Goal: Use online tool/utility: Utilize a website feature to perform a specific function

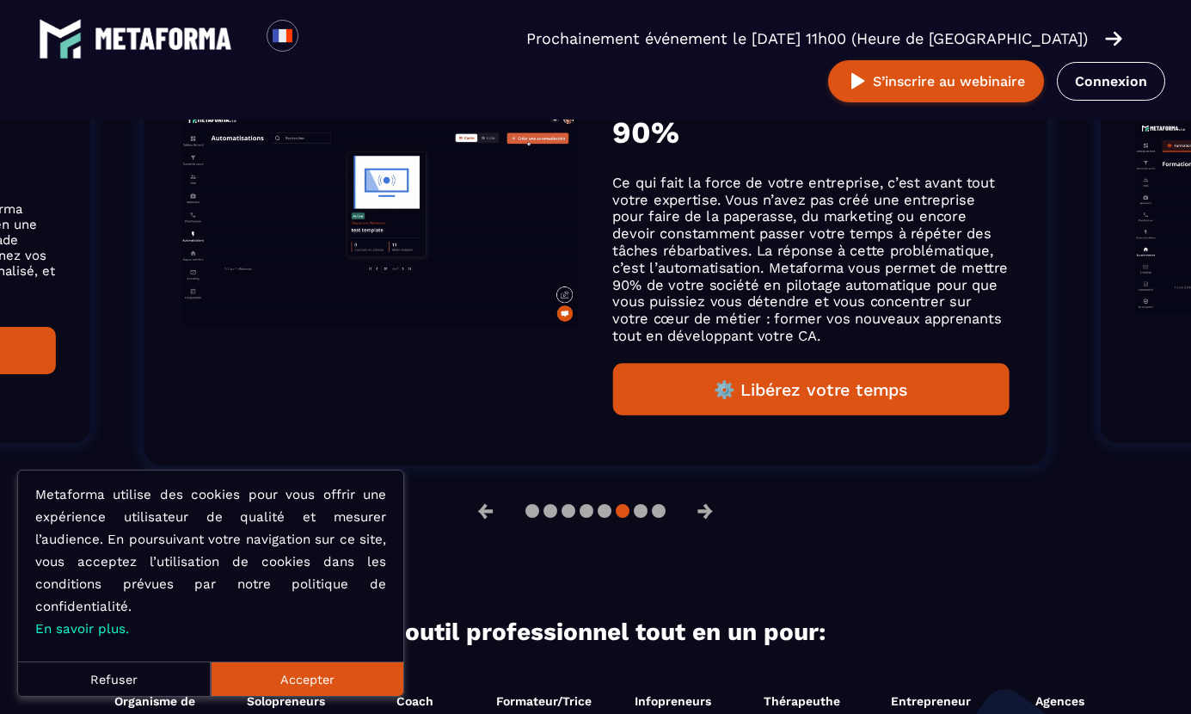
scroll to position [1323, 0]
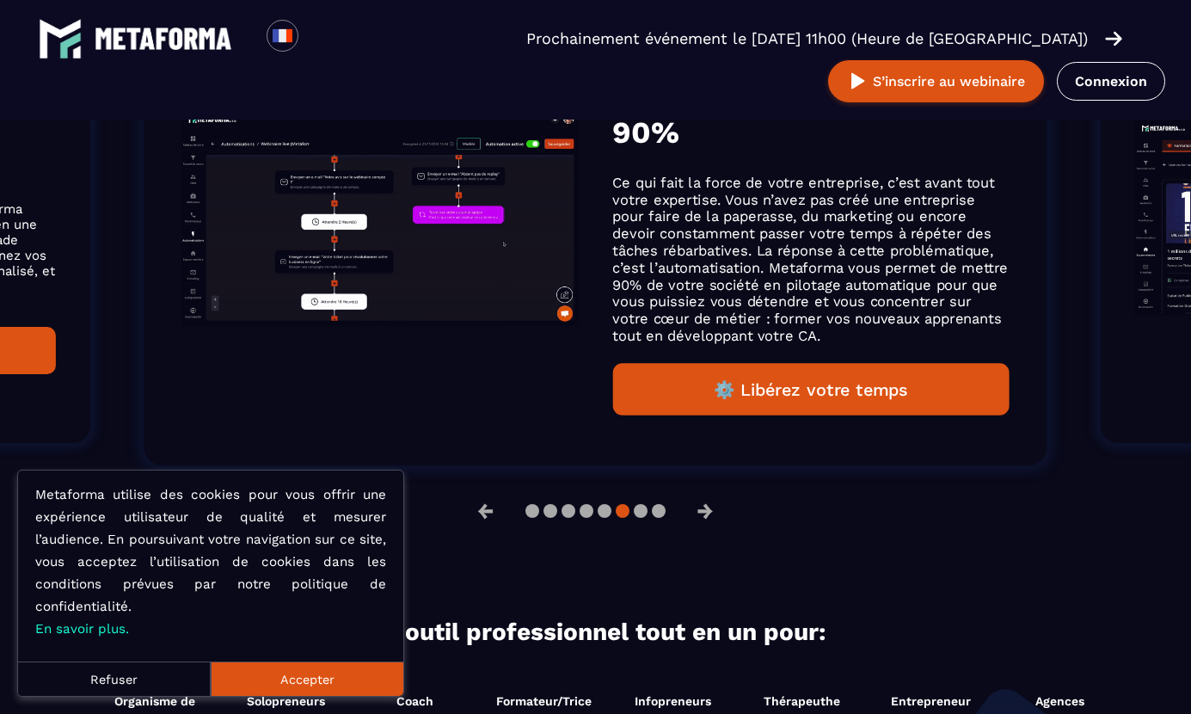
click at [764, 382] on button "⚙️ Libérez votre temps" at bounding box center [811, 389] width 397 height 52
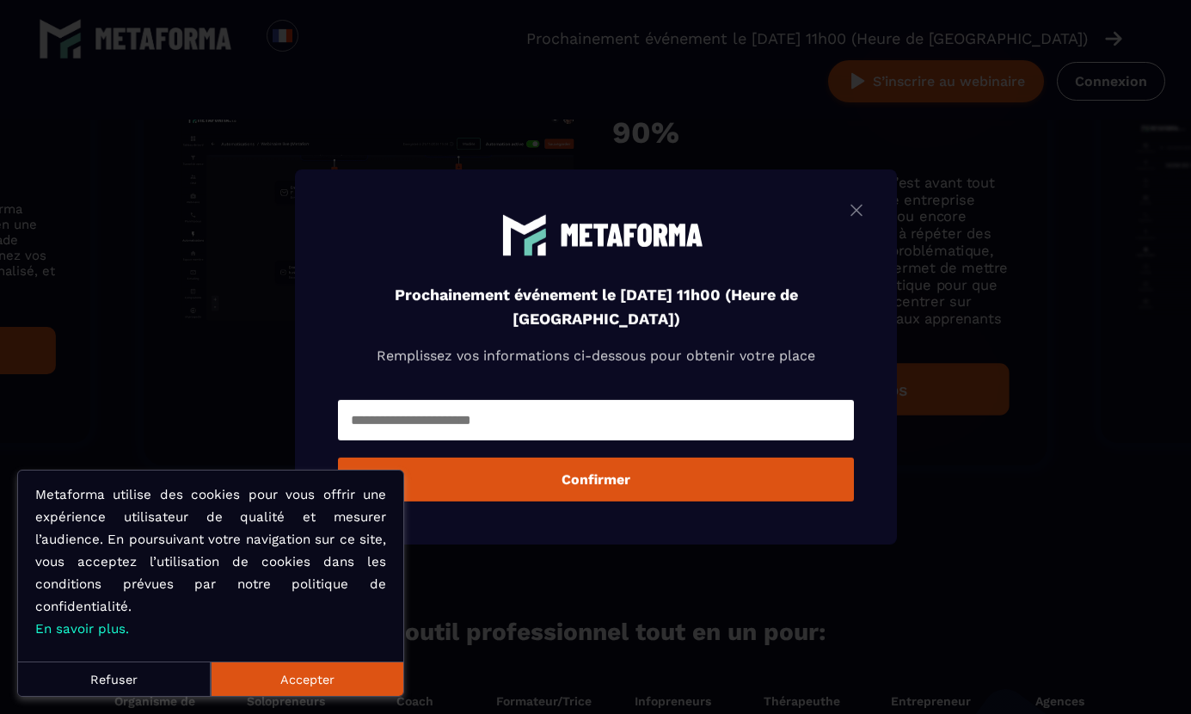
click at [854, 215] on img "Modal window" at bounding box center [857, 211] width 21 height 22
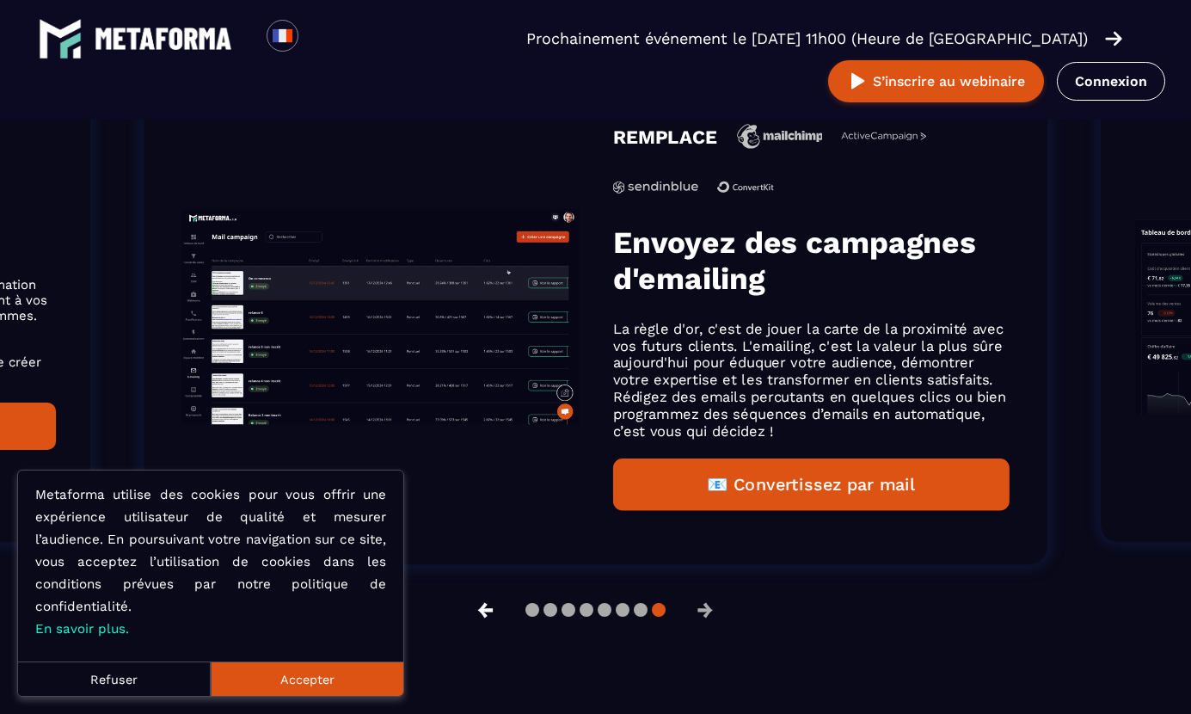
scroll to position [1252, 0]
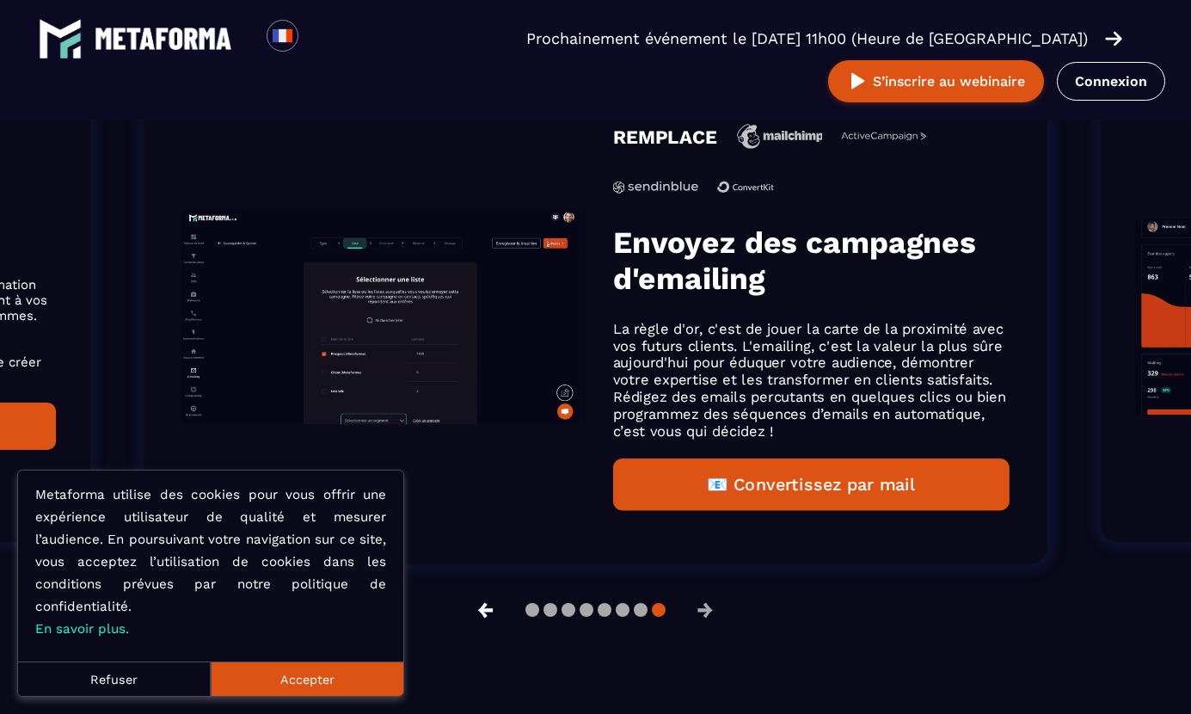
click at [480, 610] on button "←" at bounding box center [486, 609] width 45 height 41
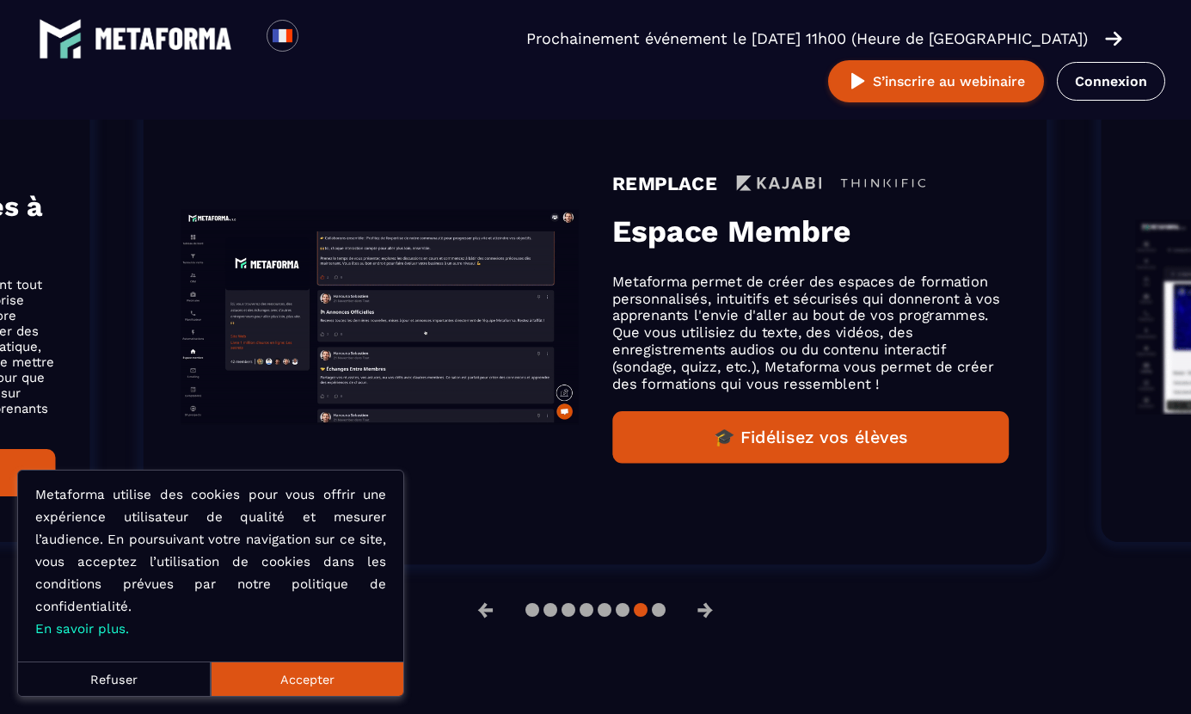
scroll to position [1224, 0]
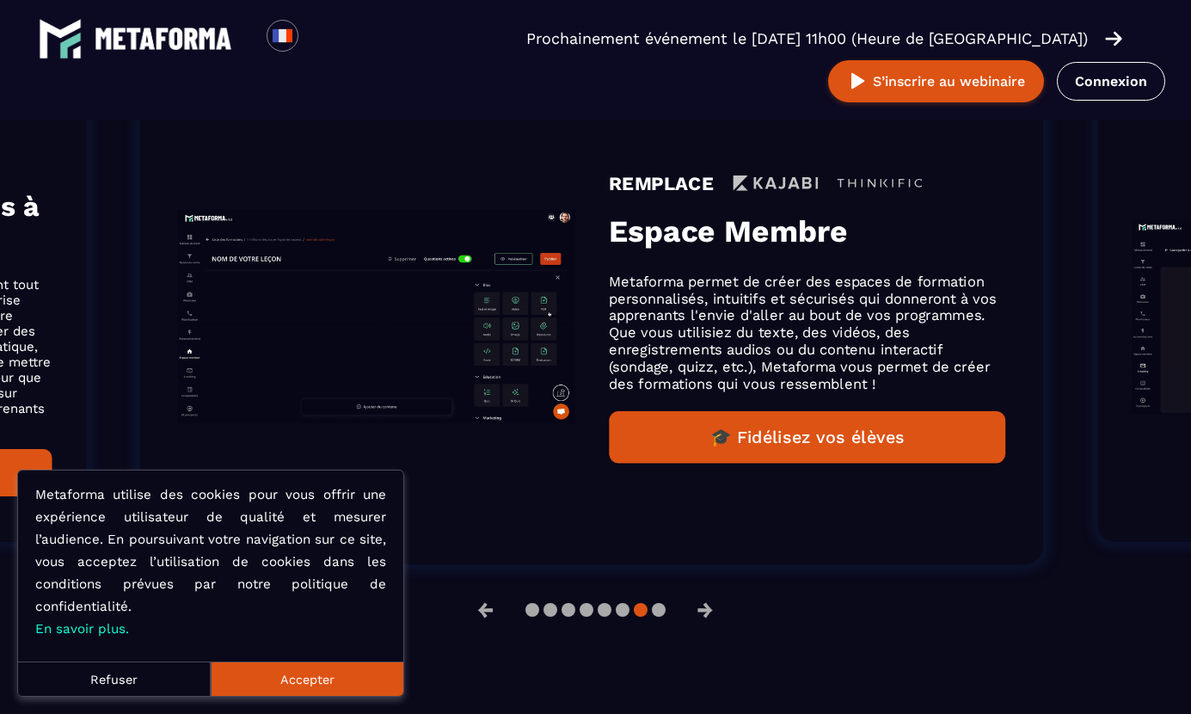
drag, startPoint x: 654, startPoint y: 349, endPoint x: 650, endPoint y: 406, distance: 56.9
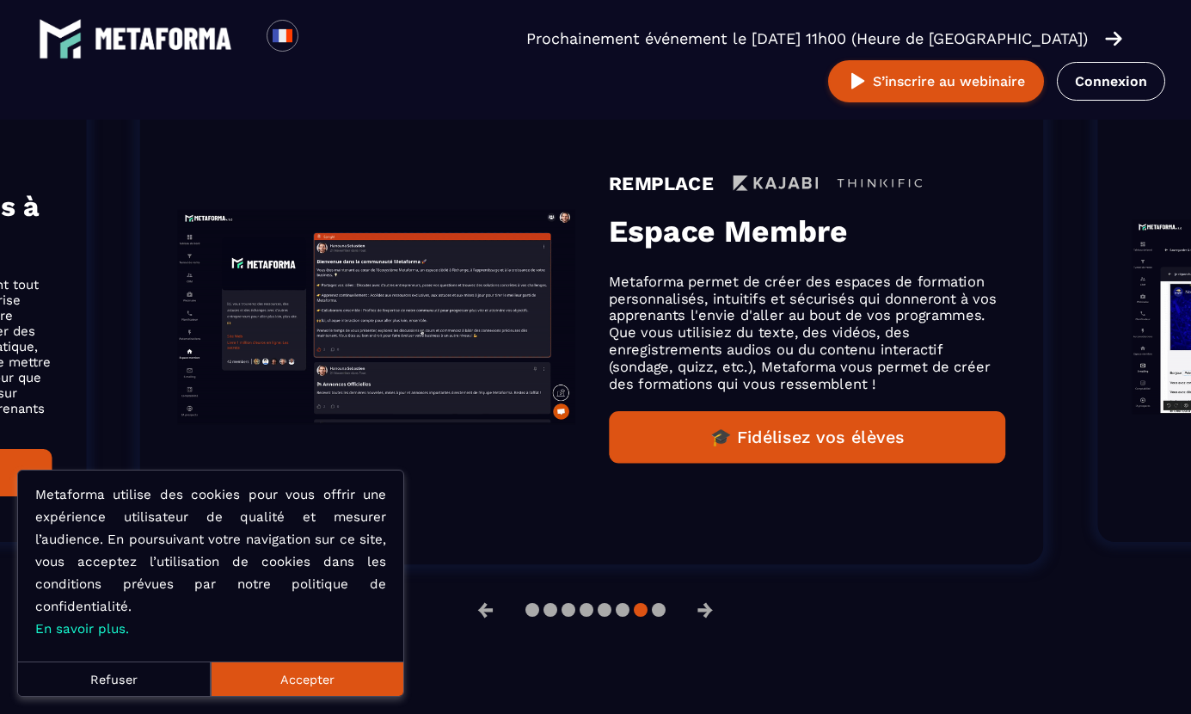
click at [650, 406] on div "REMPLACE Espace Membre Metaforma permet de créer des espaces de formation perso…" at bounding box center [807, 317] width 397 height 292
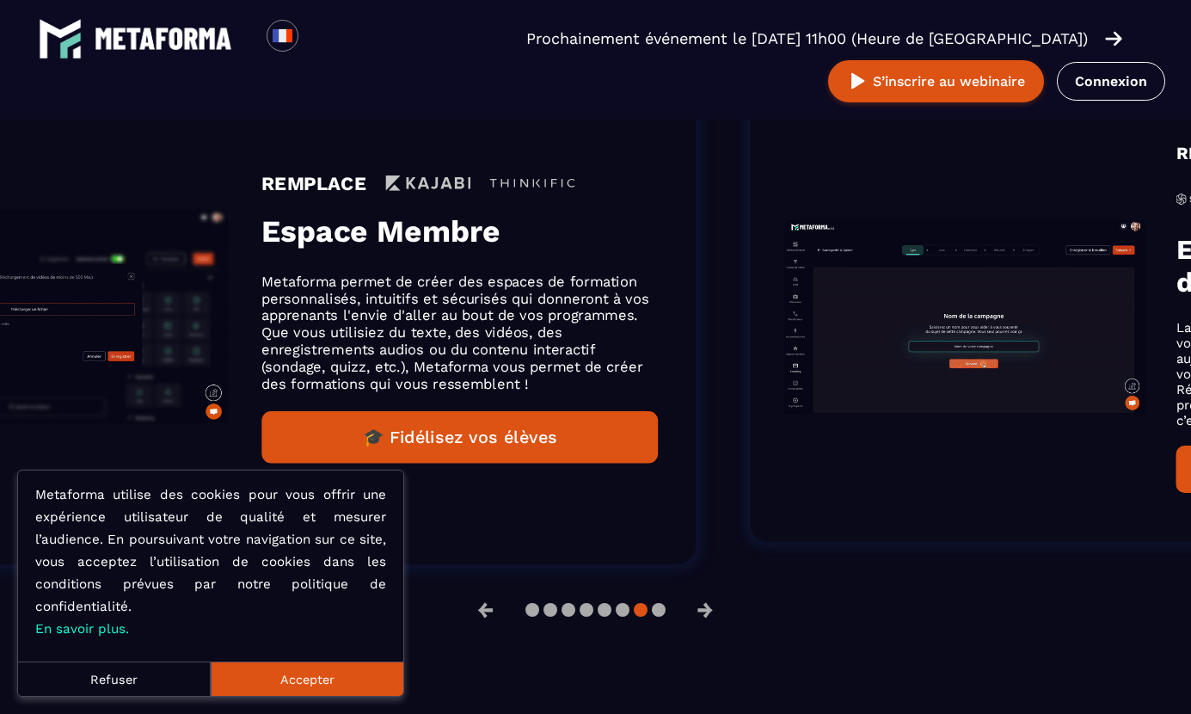
drag, startPoint x: 1019, startPoint y: 360, endPoint x: 643, endPoint y: 336, distance: 375.9
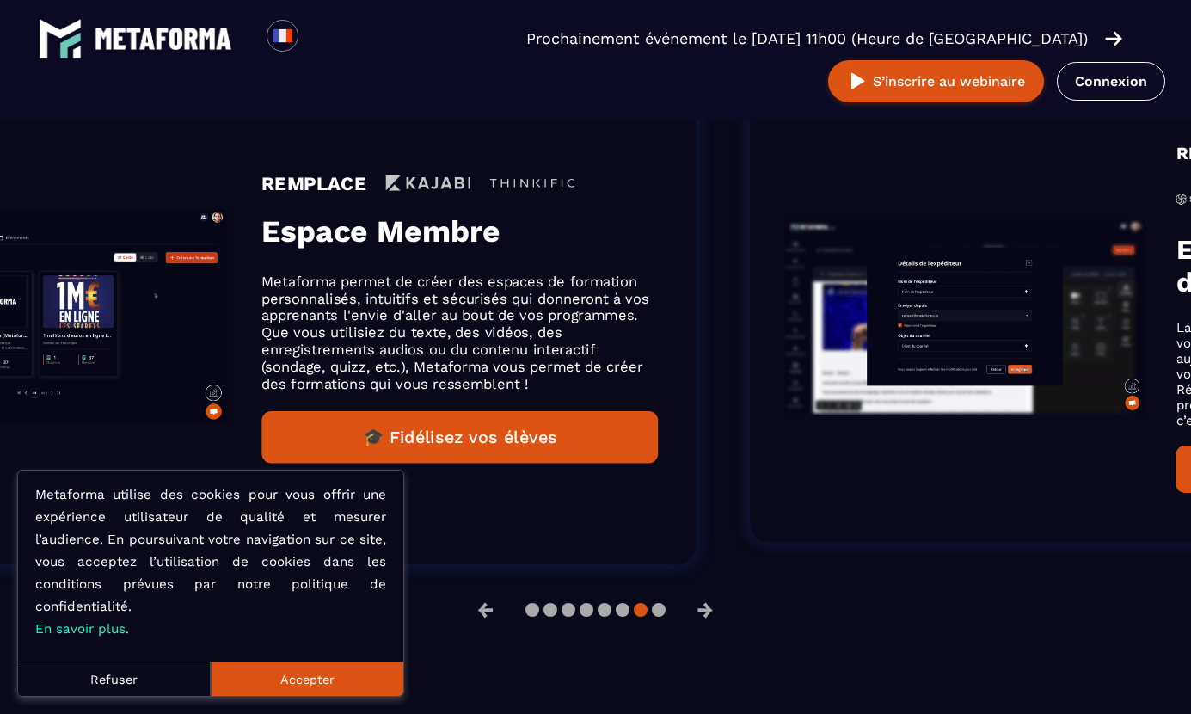
click at [647, 336] on div "REMPLACE Espace Membre Metaforma permet de créer des espaces de formation perso…" at bounding box center [245, 318] width 904 height 496
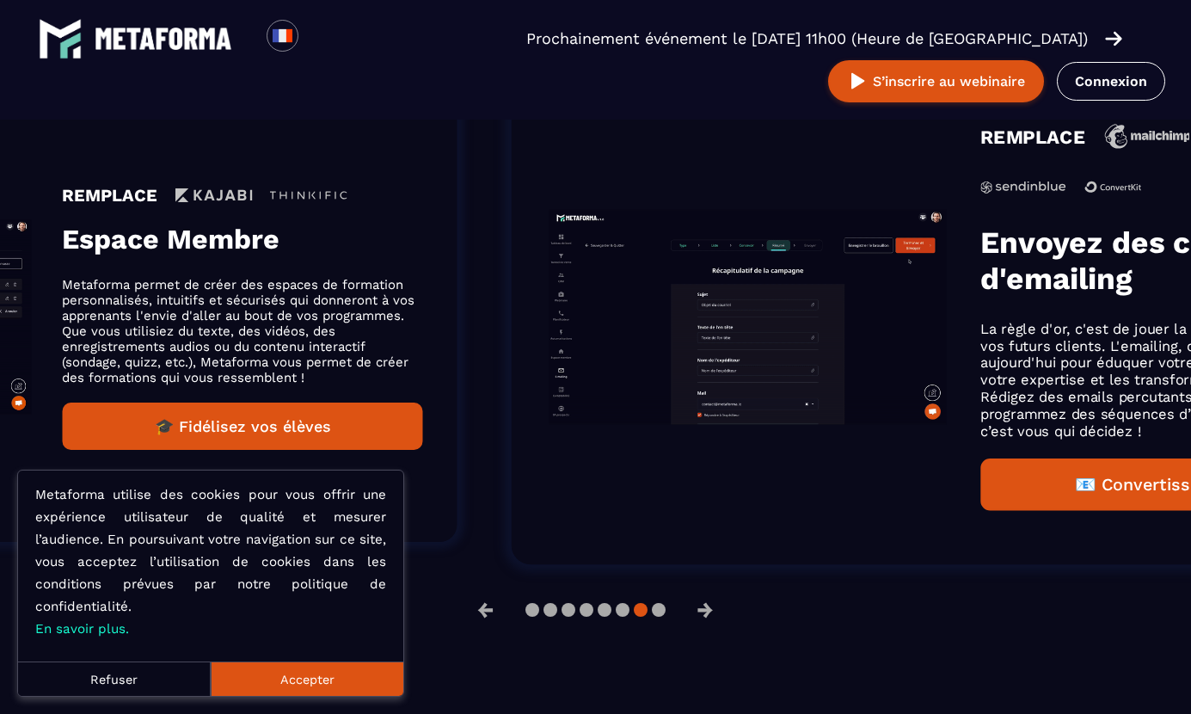
drag, startPoint x: 741, startPoint y: 284, endPoint x: 192, endPoint y: 409, distance: 563.0
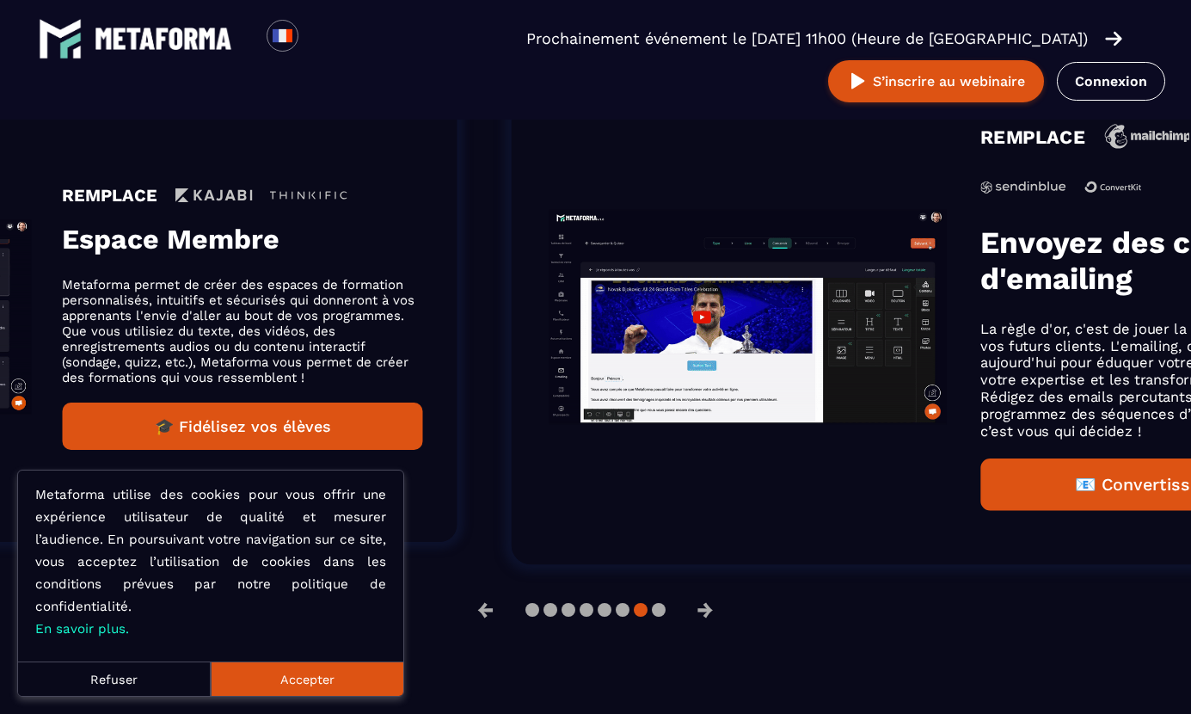
click at [192, 409] on div "REMPLACE Espace Membre Metaforma permet de créer des espaces de formation perso…" at bounding box center [242, 317] width 361 height 265
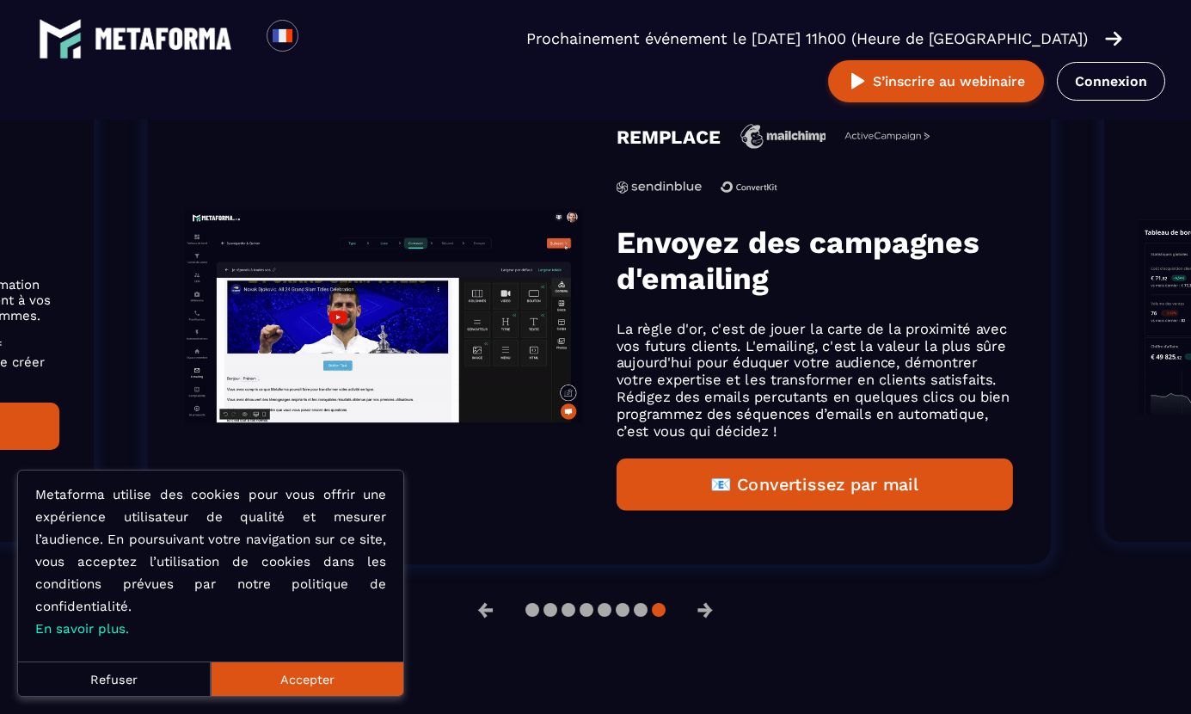
drag, startPoint x: 695, startPoint y: 371, endPoint x: 699, endPoint y: 448, distance: 77.5
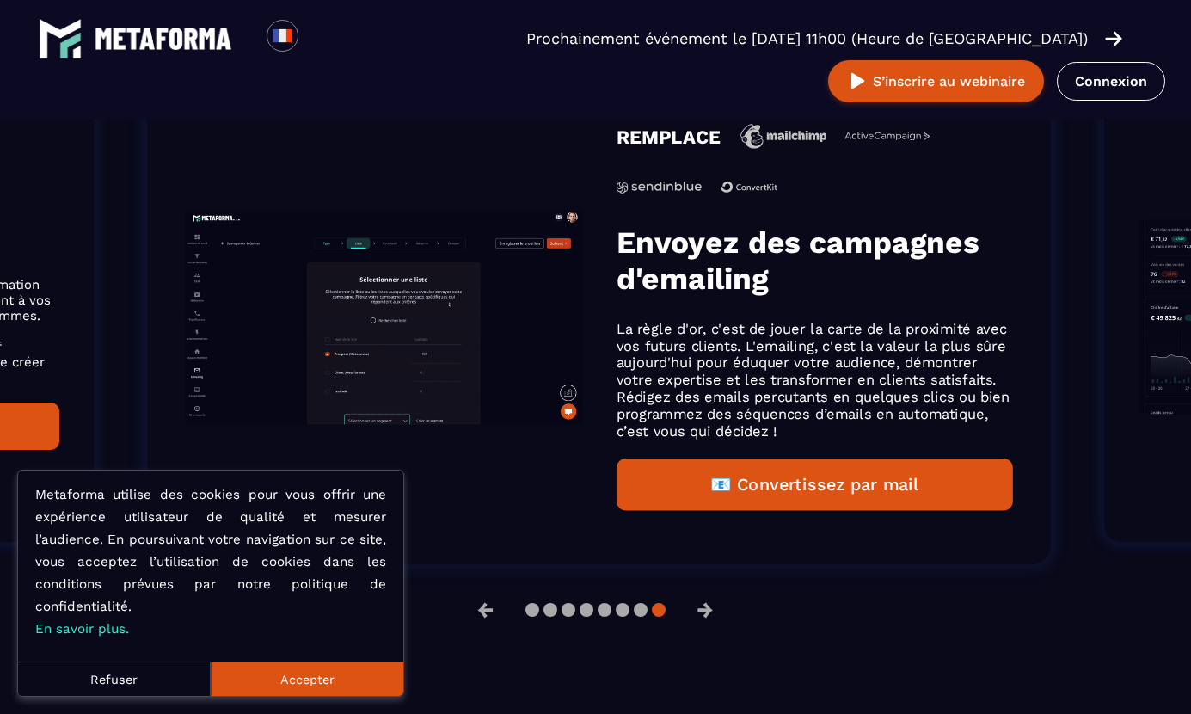
click at [699, 448] on div "REMPLACE Envoyez des campagnes d'emailing La règle d'or, c'est de jouer la cart…" at bounding box center [814, 317] width 397 height 387
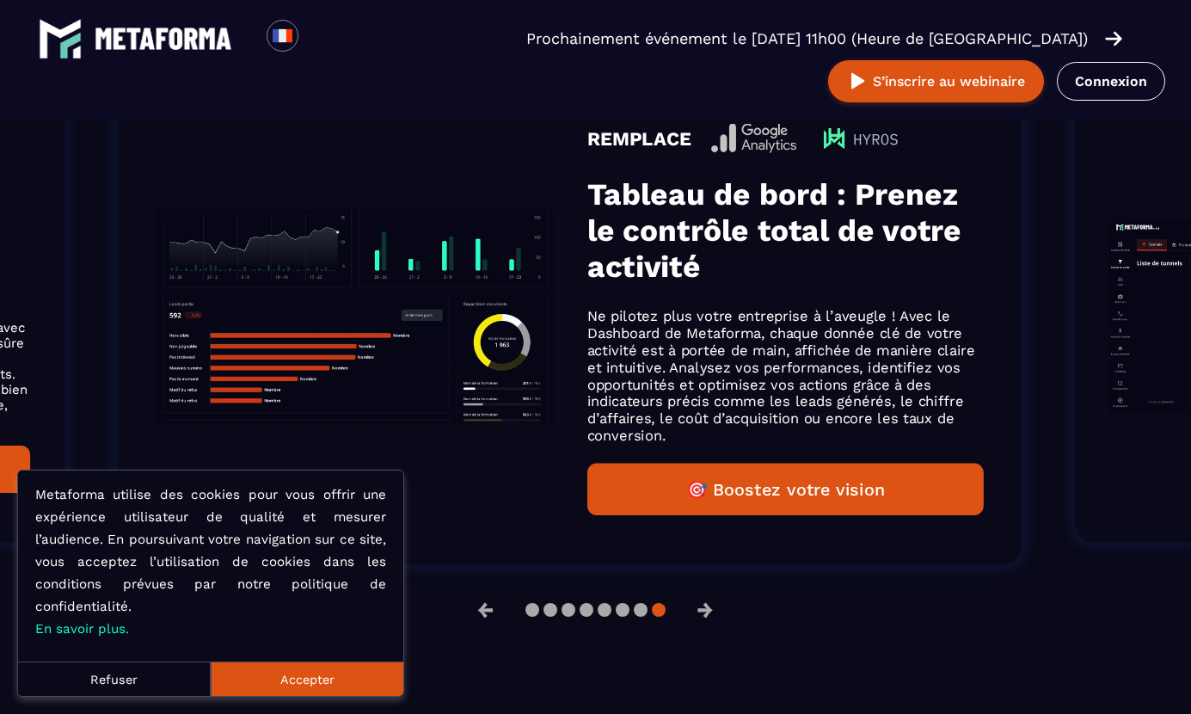
drag, startPoint x: 896, startPoint y: 306, endPoint x: -29, endPoint y: 233, distance: 927.7
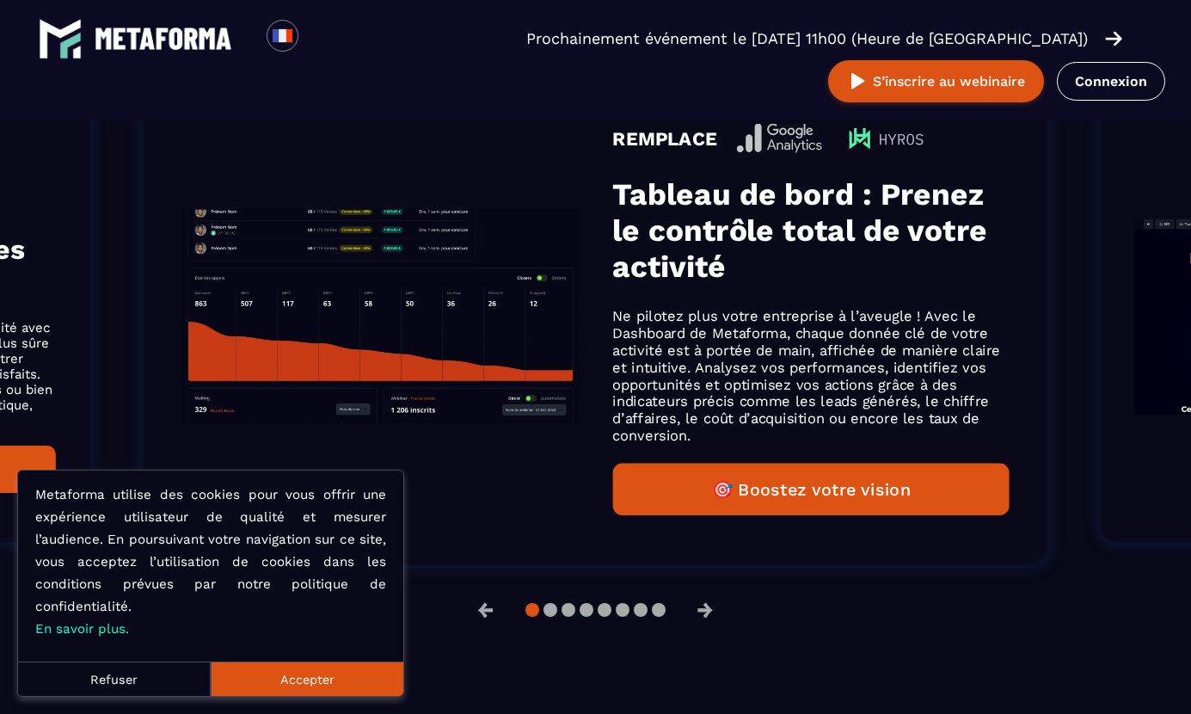
click at [741, 316] on p "Ne pilotez plus votre entreprise à l’aveugle ! Avec le Dashboard de Metaforma, …" at bounding box center [811, 376] width 397 height 136
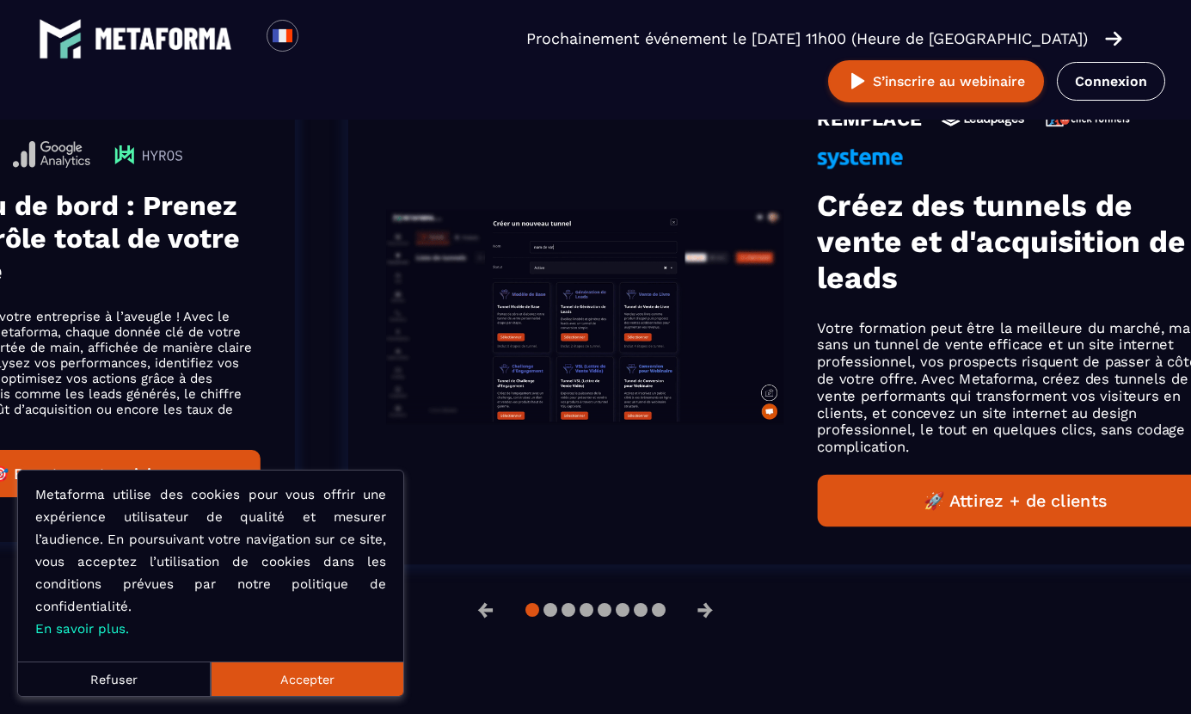
drag, startPoint x: 956, startPoint y: 311, endPoint x: 243, endPoint y: 239, distance: 715.9
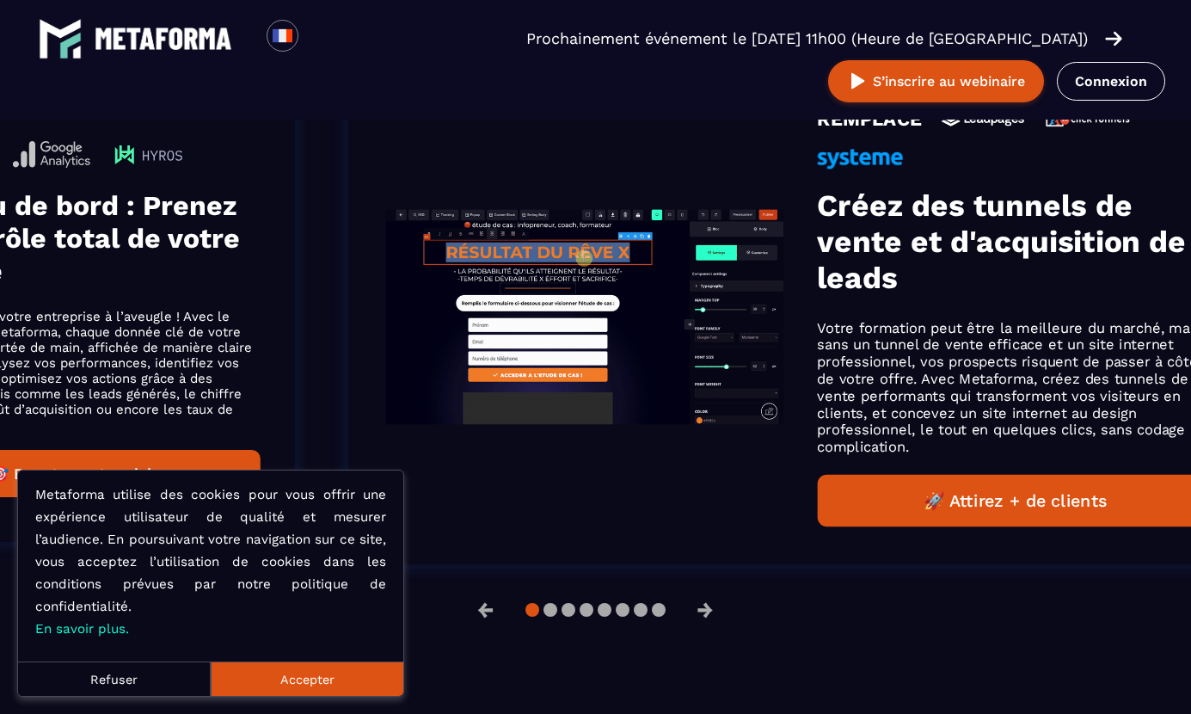
click at [243, 239] on div "REMPLACE Tableau de bord : Prenez le contrôle total de votre activité Ne pilote…" at bounding box center [79, 318] width 361 height 360
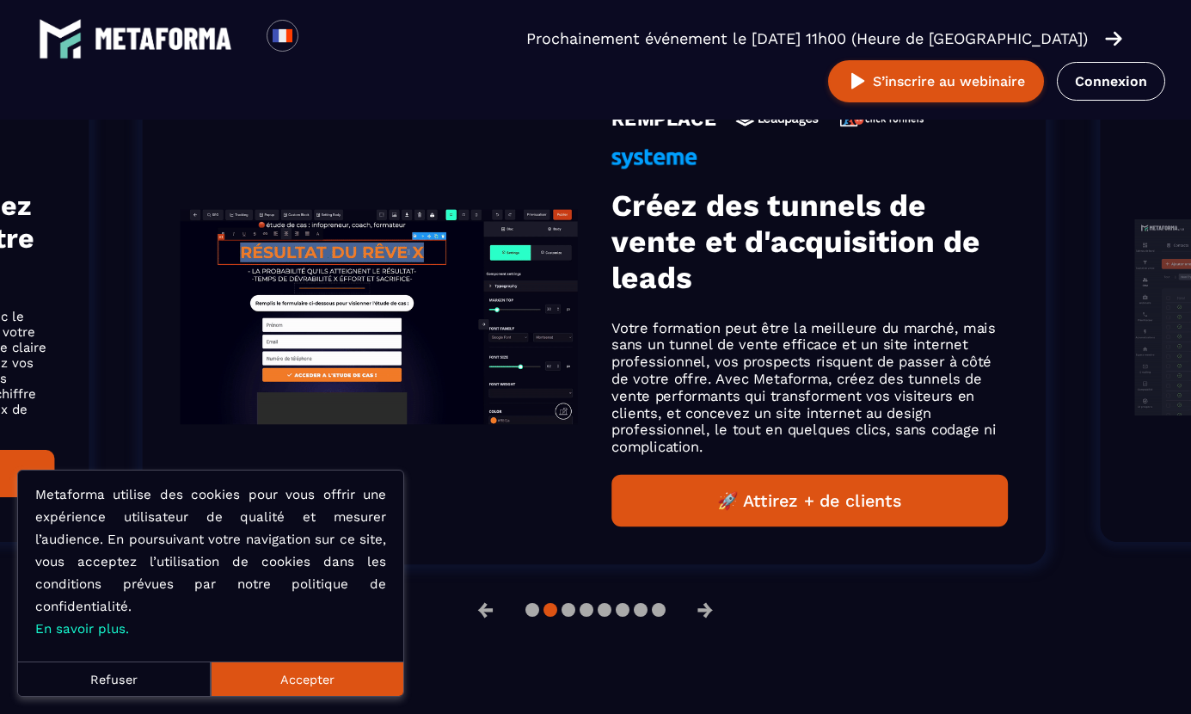
drag, startPoint x: 648, startPoint y: 216, endPoint x: 647, endPoint y: 263, distance: 47.3
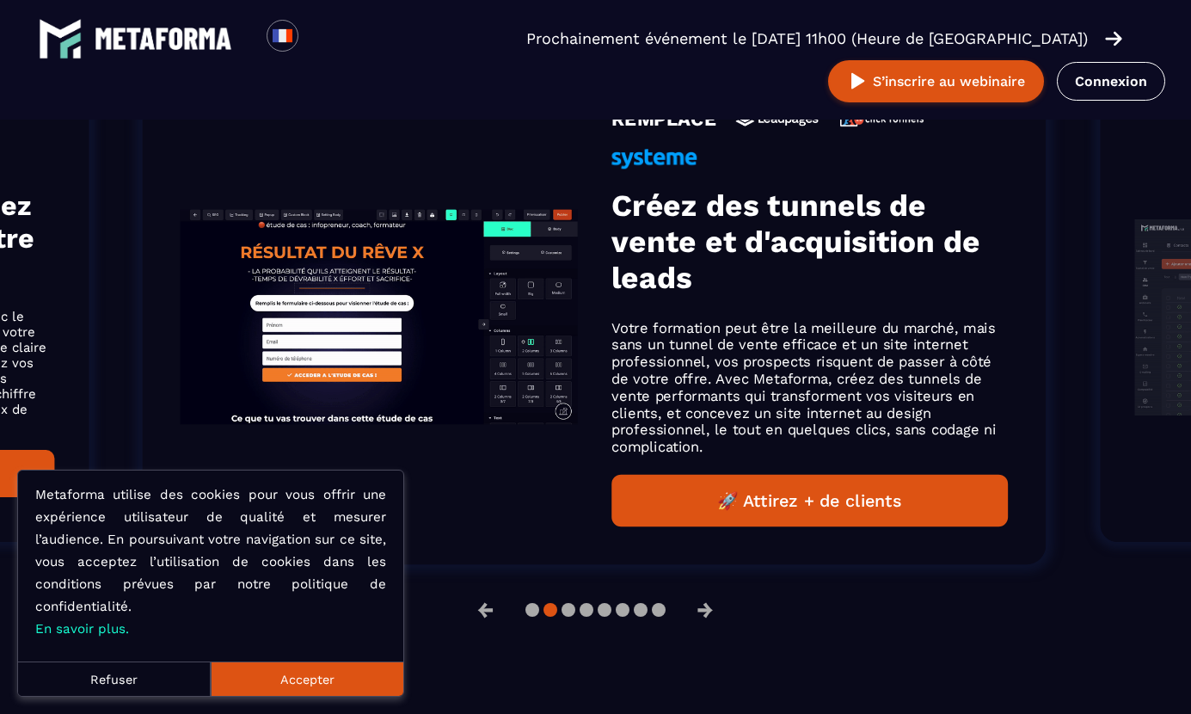
click at [647, 263] on h3 "Créez des tunnels de vente et d'acquisition de leads" at bounding box center [810, 242] width 397 height 108
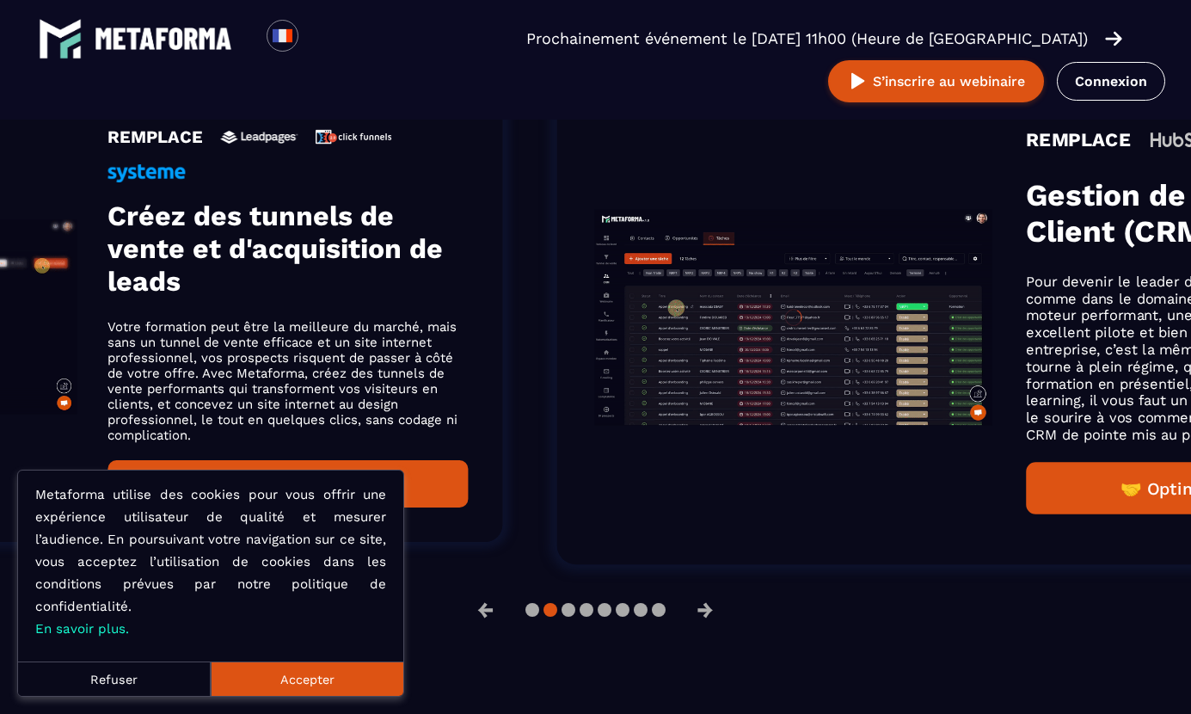
drag, startPoint x: 735, startPoint y: 260, endPoint x: 219, endPoint y: 265, distance: 516.2
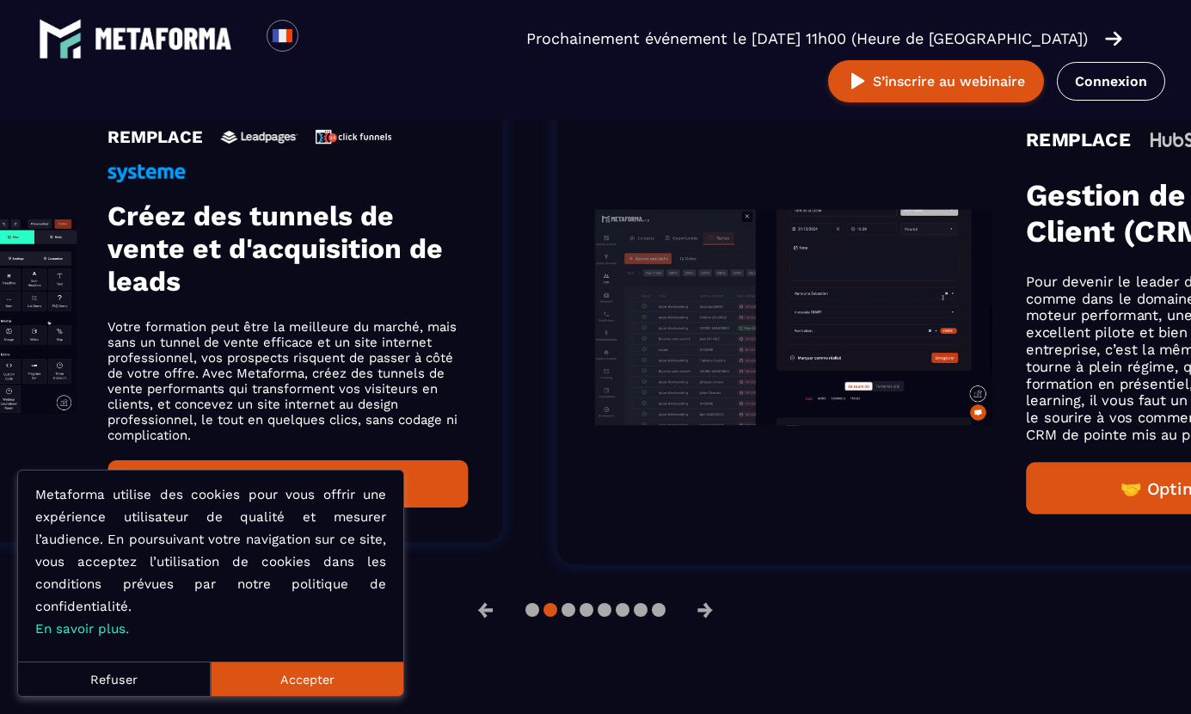
click at [220, 265] on h3 "Créez des tunnels de vente et d'acquisition de leads" at bounding box center [288, 249] width 361 height 98
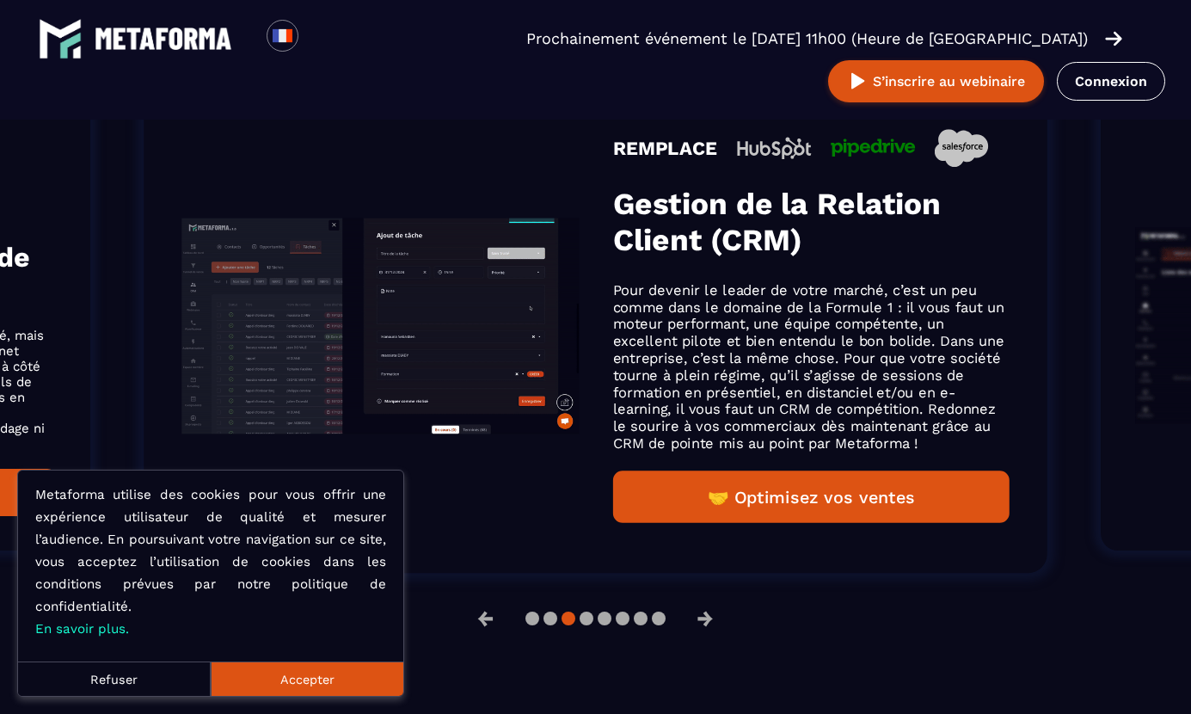
scroll to position [1216, 0]
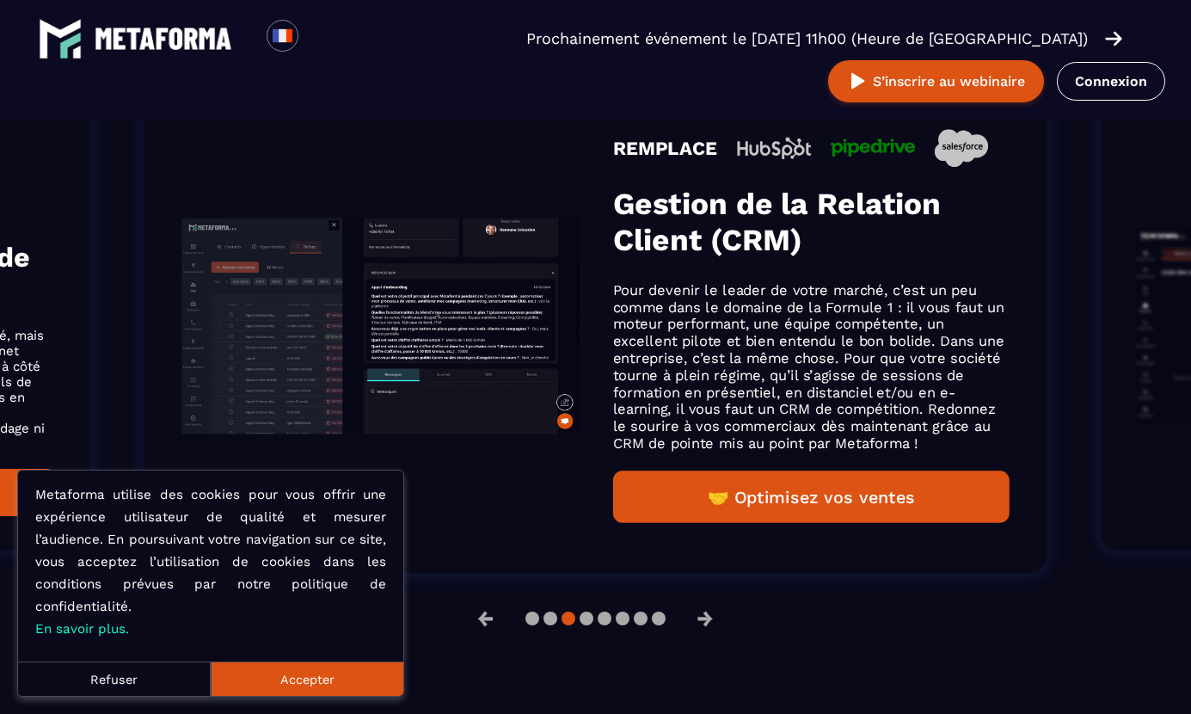
click at [742, 268] on div "REMPLACE Gestion de la Relation Client (CRM) Pour devenir le leader de votre ma…" at bounding box center [811, 326] width 397 height 394
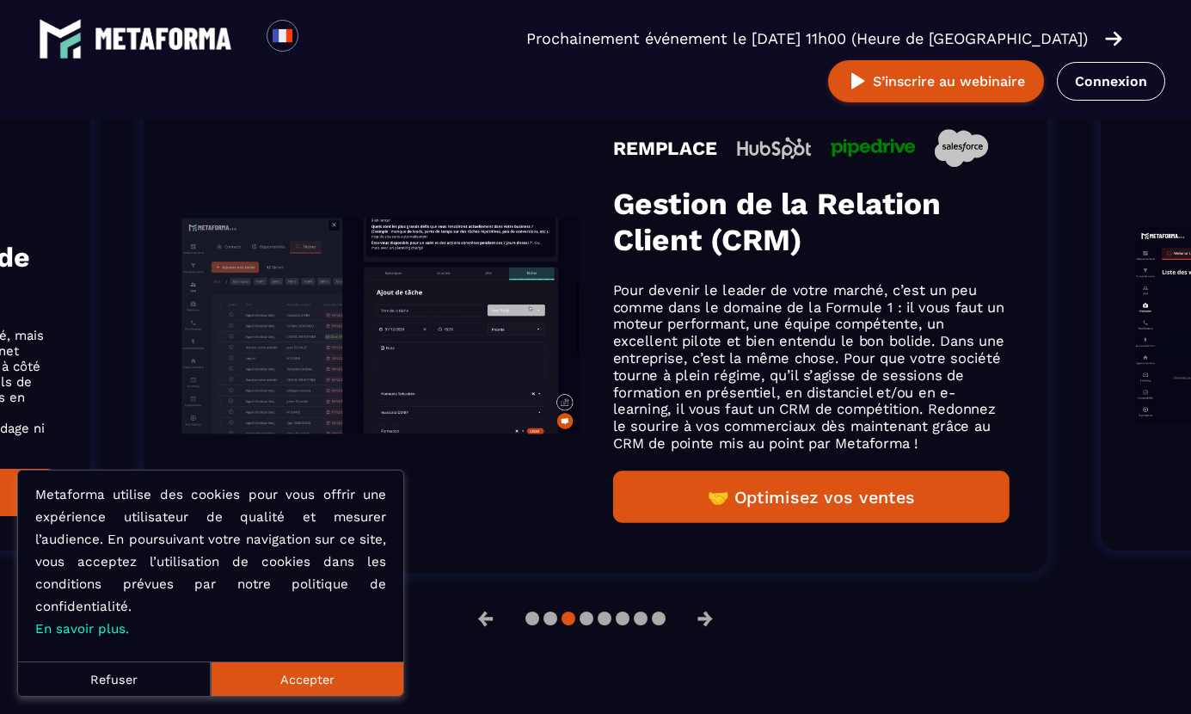
scroll to position [1243, 0]
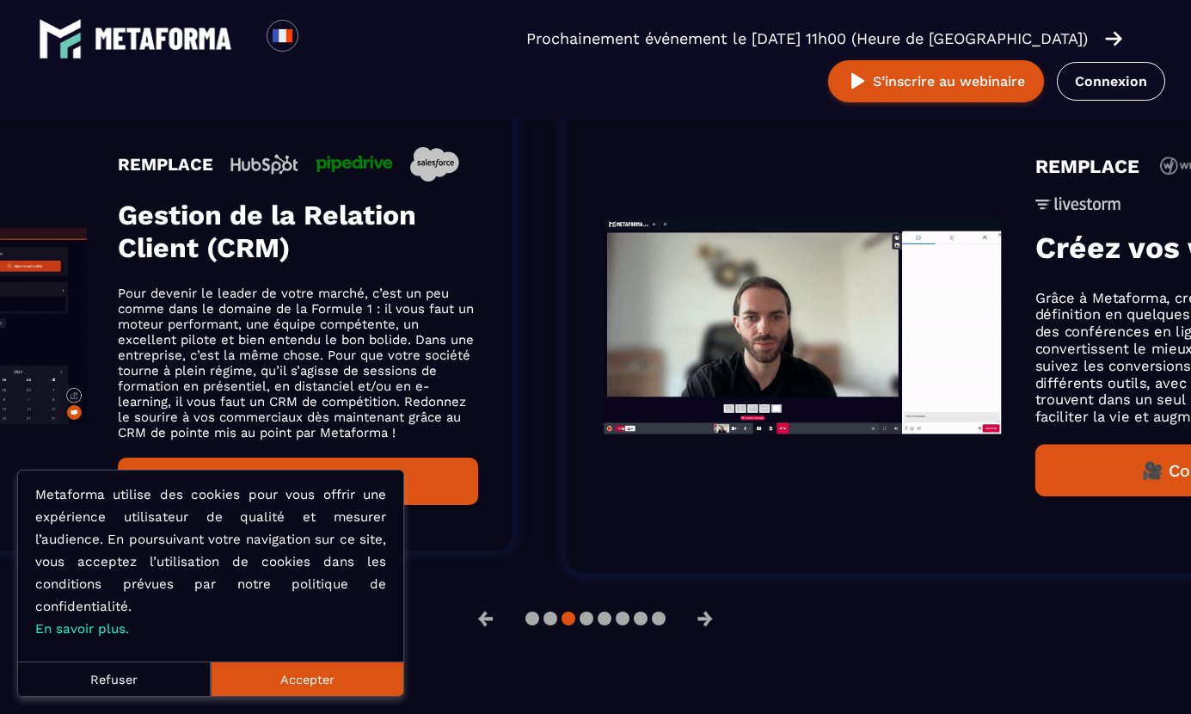
drag, startPoint x: 959, startPoint y: 285, endPoint x: 463, endPoint y: 295, distance: 496.5
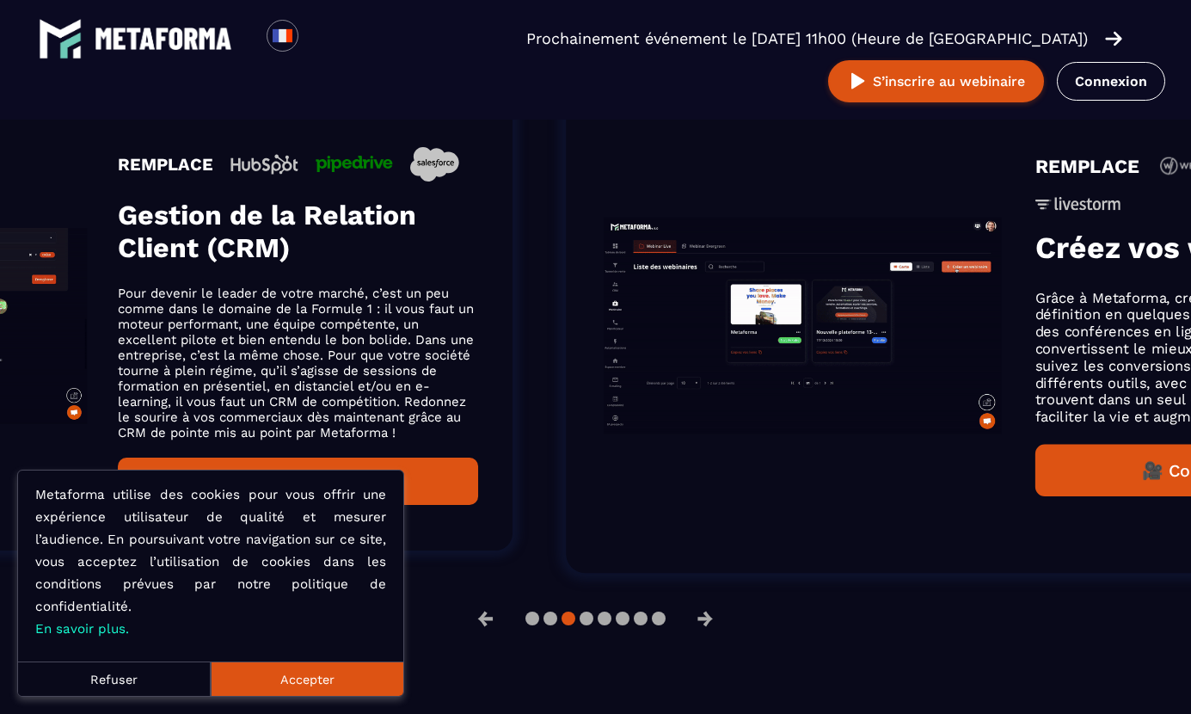
click at [463, 295] on p "Pour devenir le leader de votre marché, c’est un peu comme dans le domaine de l…" at bounding box center [297, 363] width 361 height 155
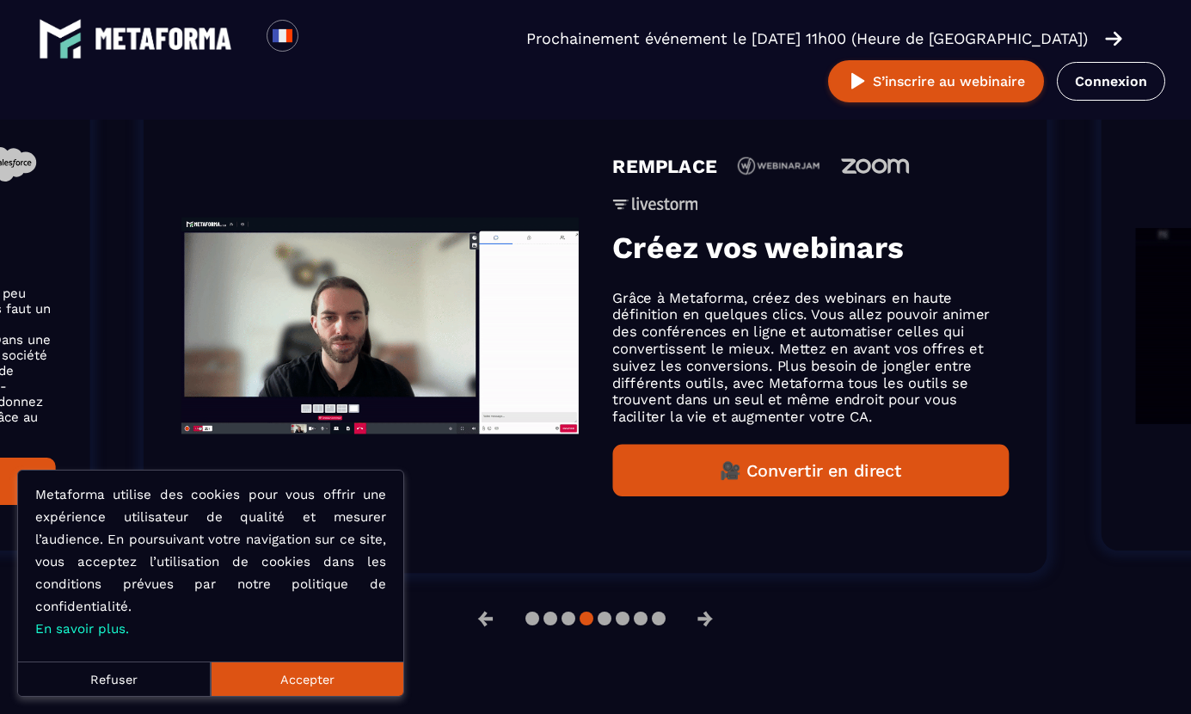
scroll to position [1216, 0]
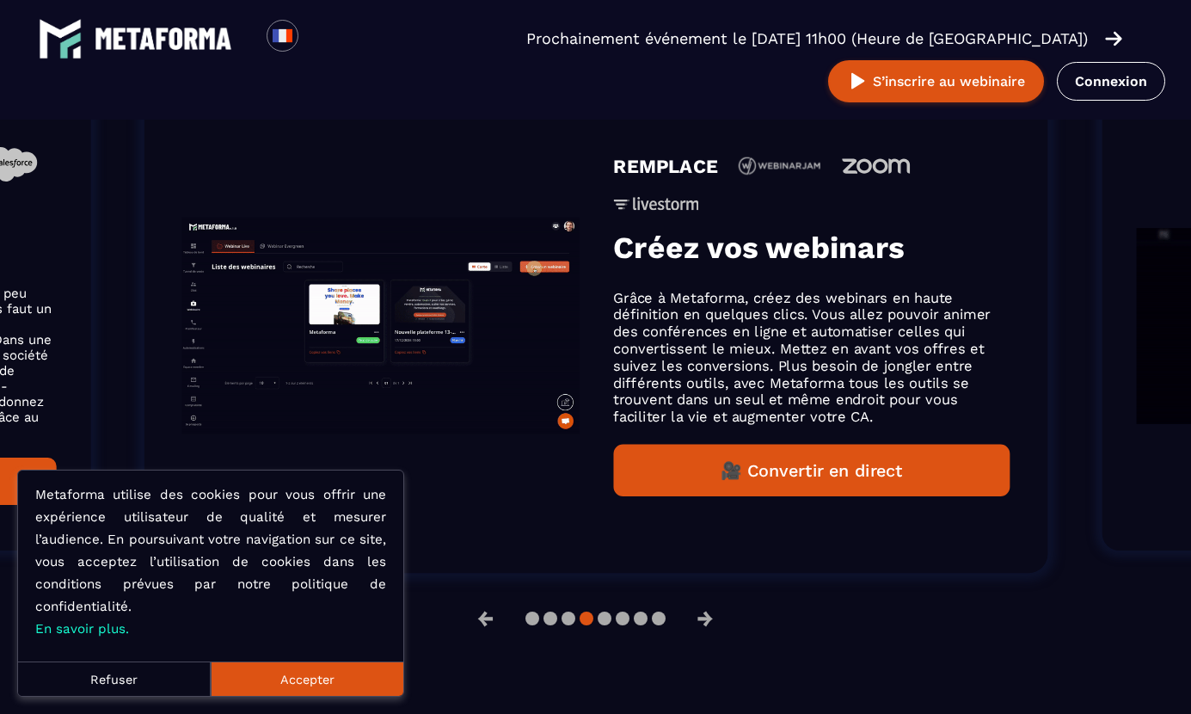
click at [795, 317] on p "Grâce à Metaforma, créez des webinars en haute définition en quelques clics. Vo…" at bounding box center [811, 357] width 397 height 136
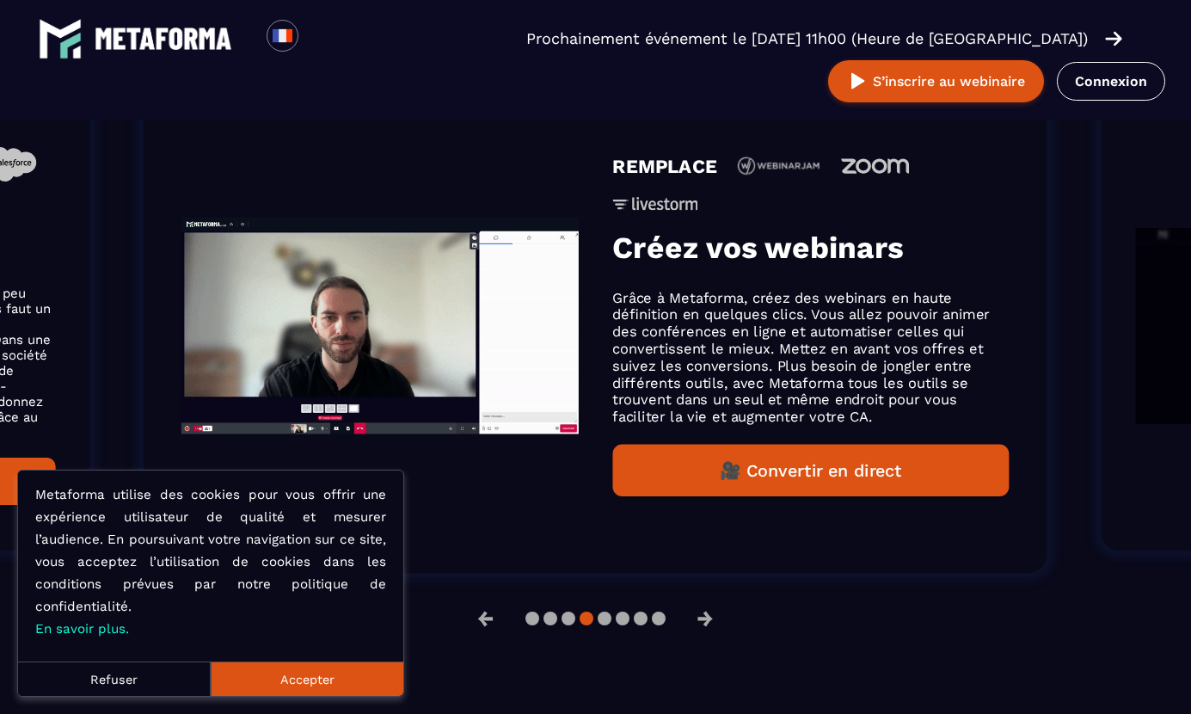
click at [671, 259] on h3 "Créez vos webinars" at bounding box center [811, 248] width 397 height 36
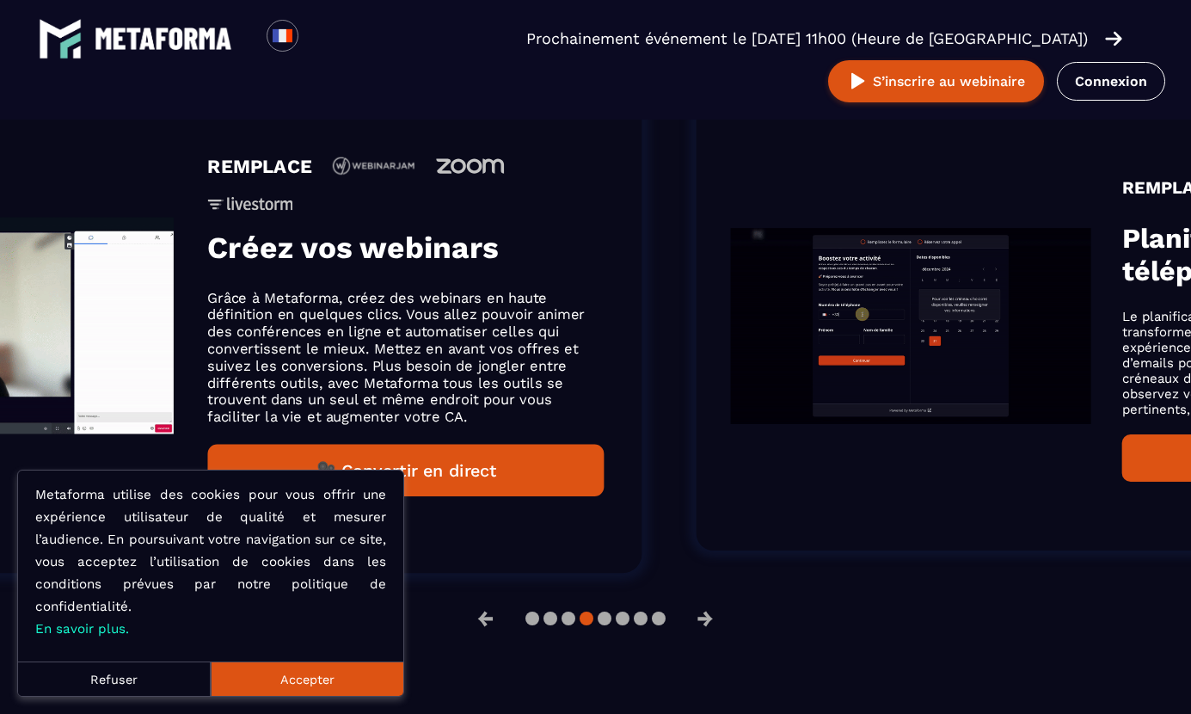
drag, startPoint x: 891, startPoint y: 291, endPoint x: 485, endPoint y: 318, distance: 407.0
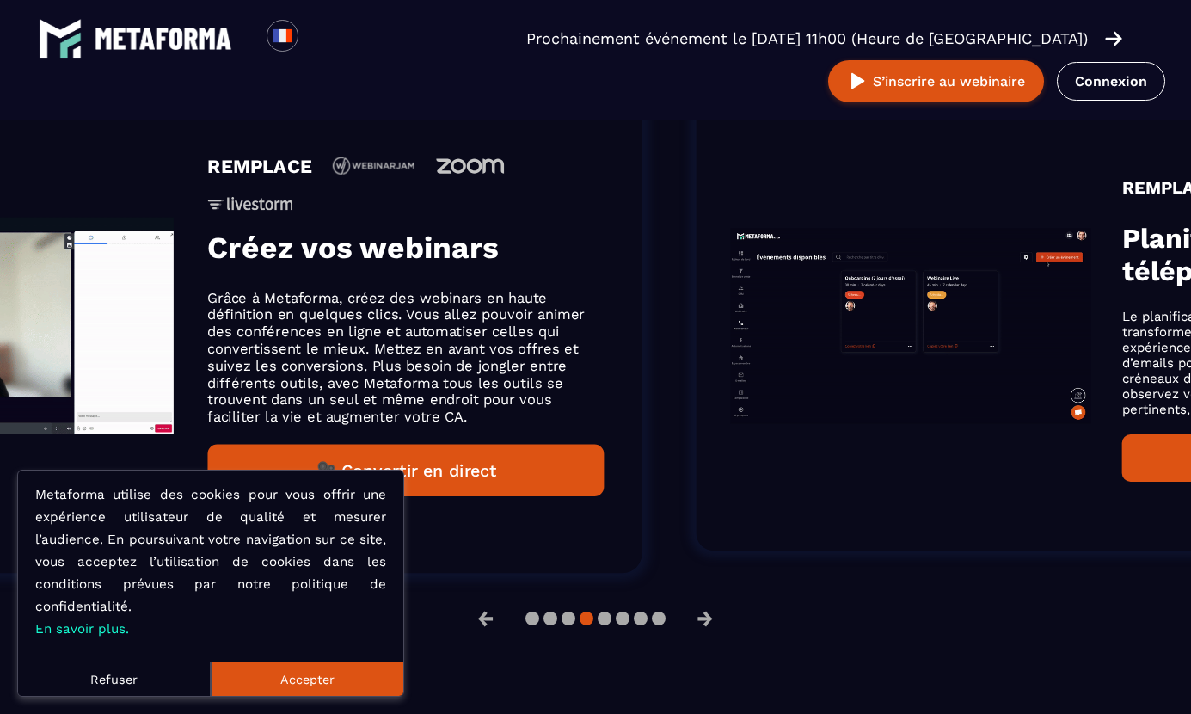
click at [486, 318] on p "Grâce à Metaforma, créez des webinars en haute définition en quelques clics. Vo…" at bounding box center [405, 357] width 397 height 136
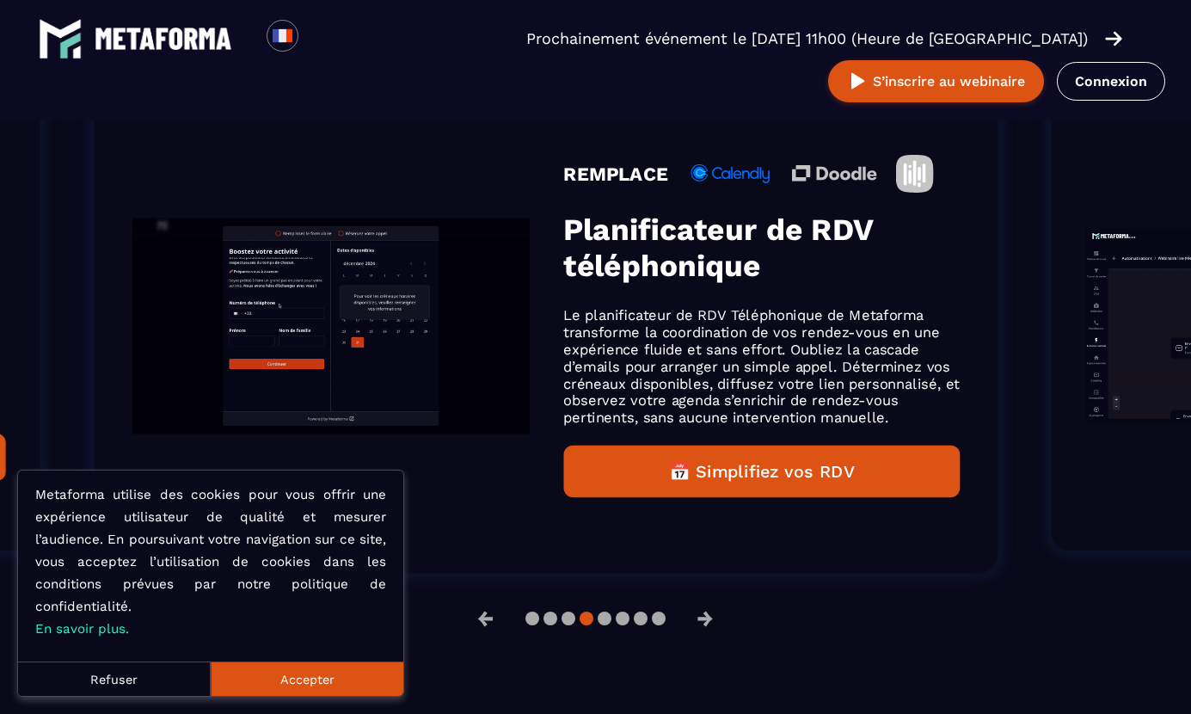
drag, startPoint x: 916, startPoint y: 249, endPoint x: -50, endPoint y: 263, distance: 966.2
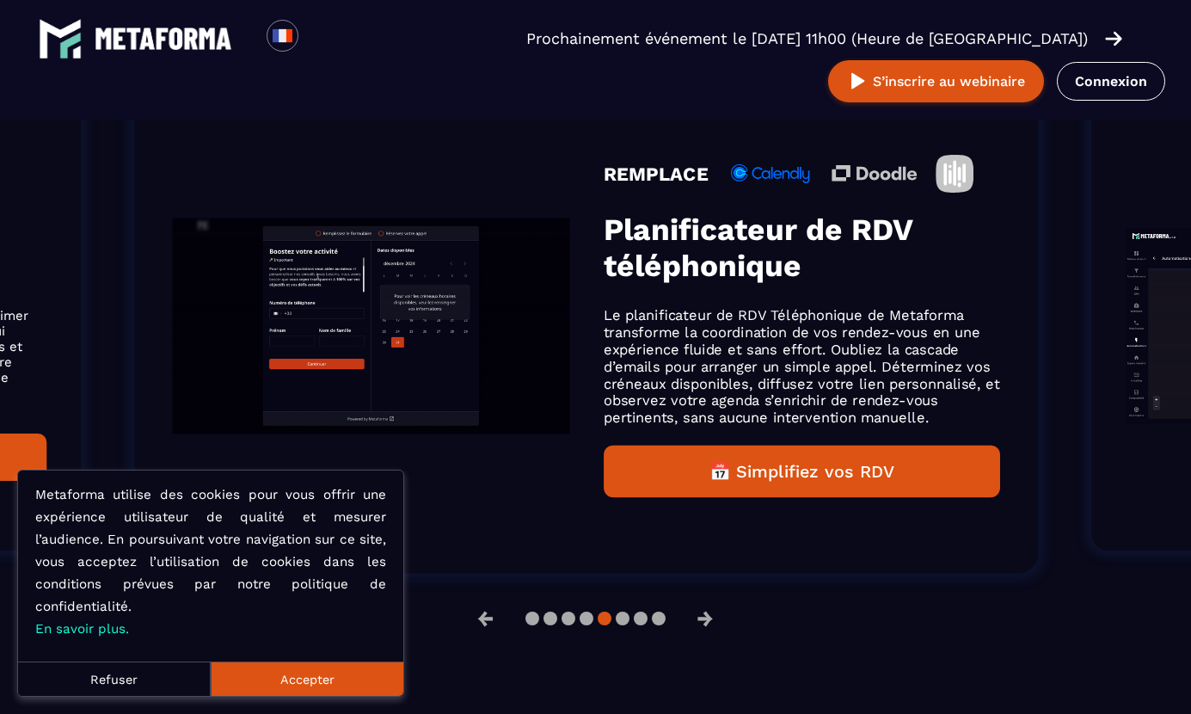
drag, startPoint x: 680, startPoint y: 348, endPoint x: 670, endPoint y: 443, distance: 96.0
click at [670, 443] on div "REMPLACE Planificateur de RDV téléphonique Le planificateur de RDV Téléphonique…" at bounding box center [801, 326] width 397 height 342
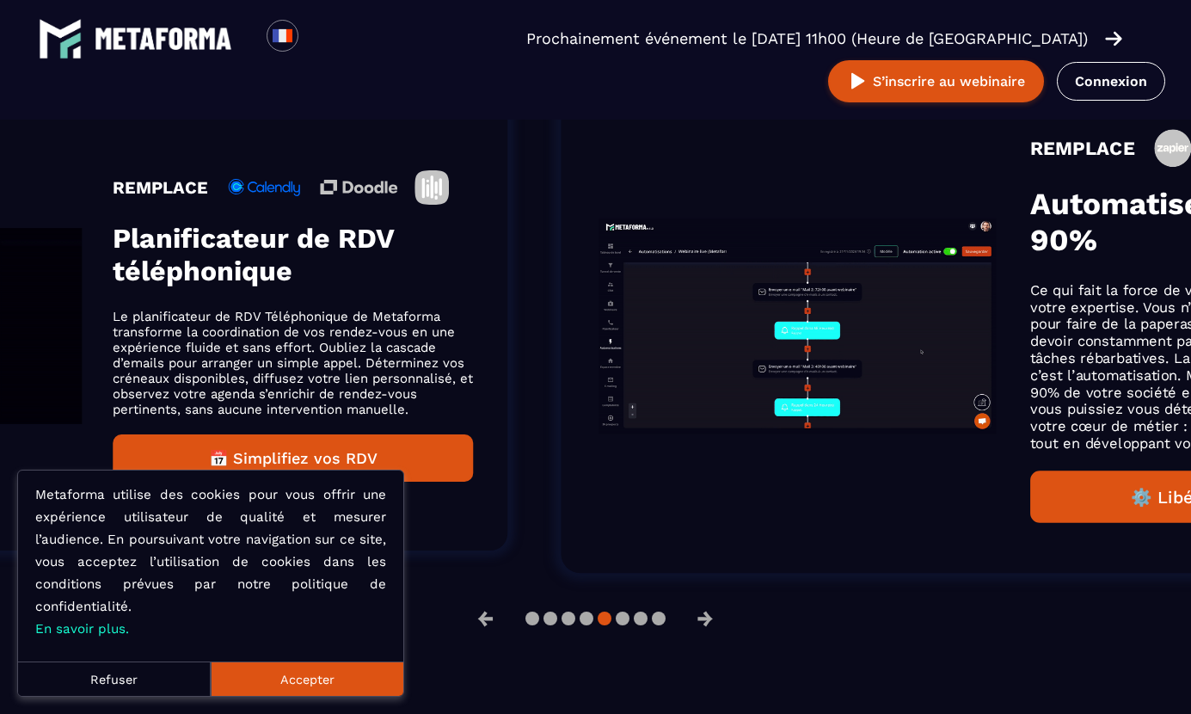
drag, startPoint x: 933, startPoint y: 360, endPoint x: 418, endPoint y: 359, distance: 515.3
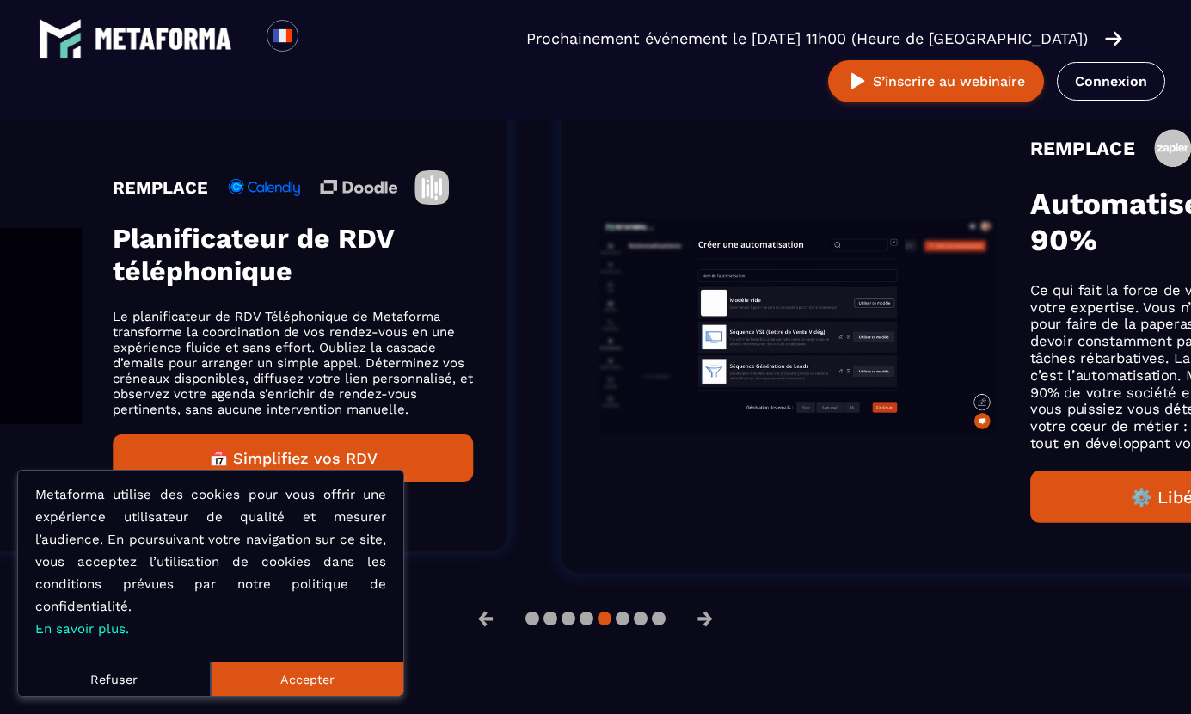
click at [418, 358] on p "Le planificateur de RDV Téléphonique de Metaforma transforme la coordination de…" at bounding box center [292, 363] width 361 height 108
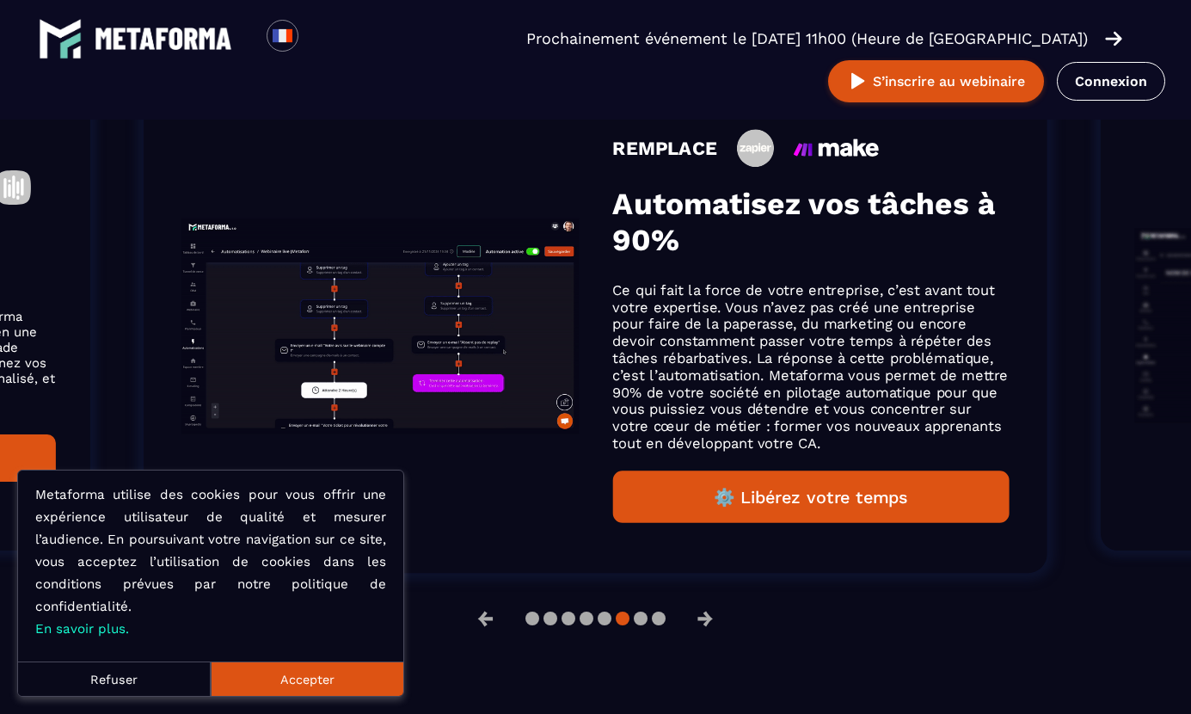
click at [730, 462] on div "REMPLACE Automatisez vos tâches à 90% Ce qui fait la force de votre entreprise,…" at bounding box center [811, 326] width 397 height 394
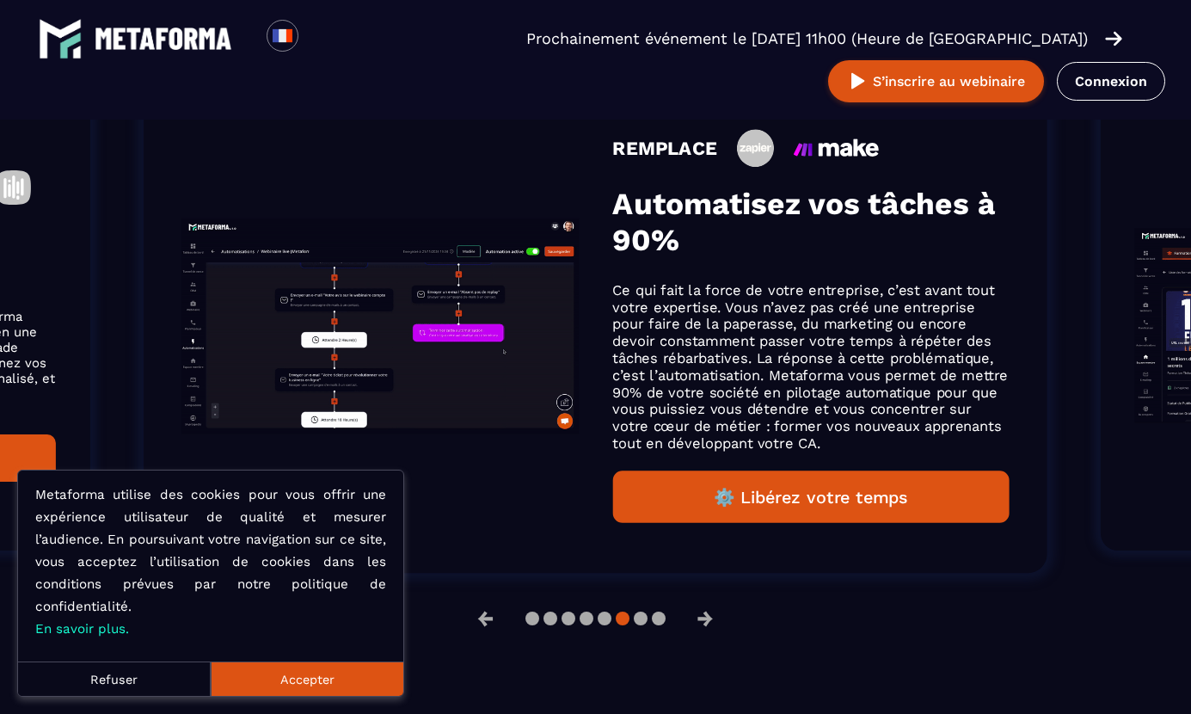
click at [309, 662] on button "Accepter" at bounding box center [307, 679] width 193 height 34
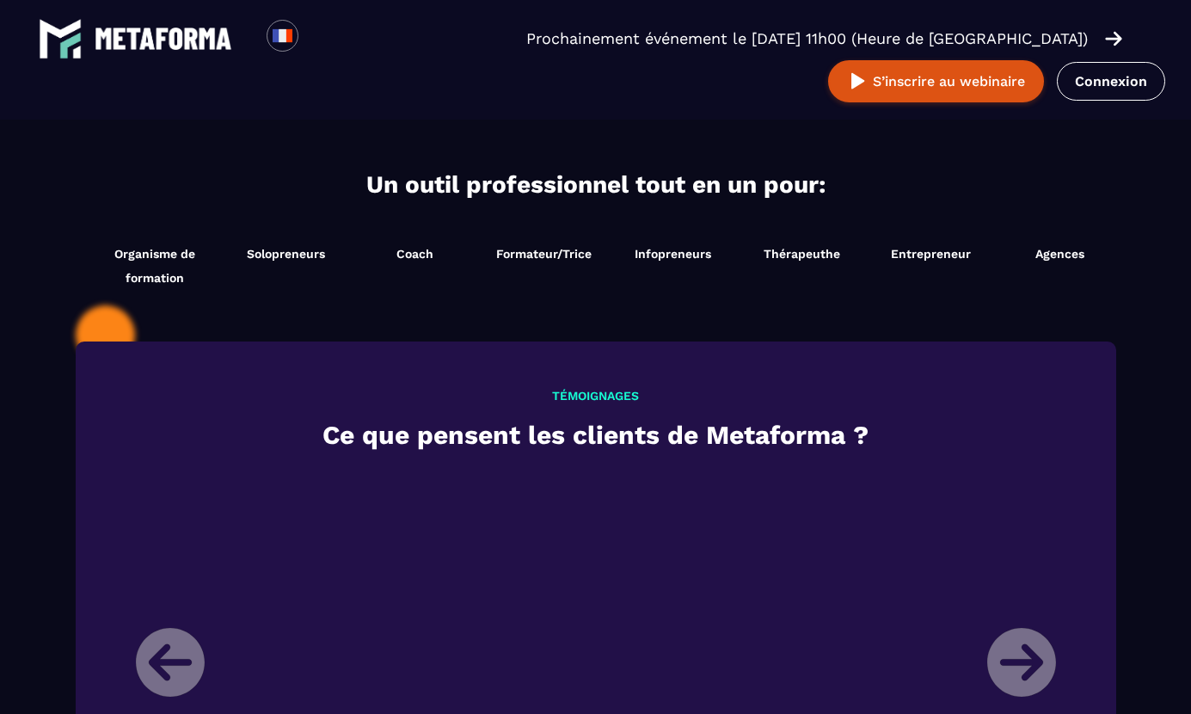
scroll to position [1745, 0]
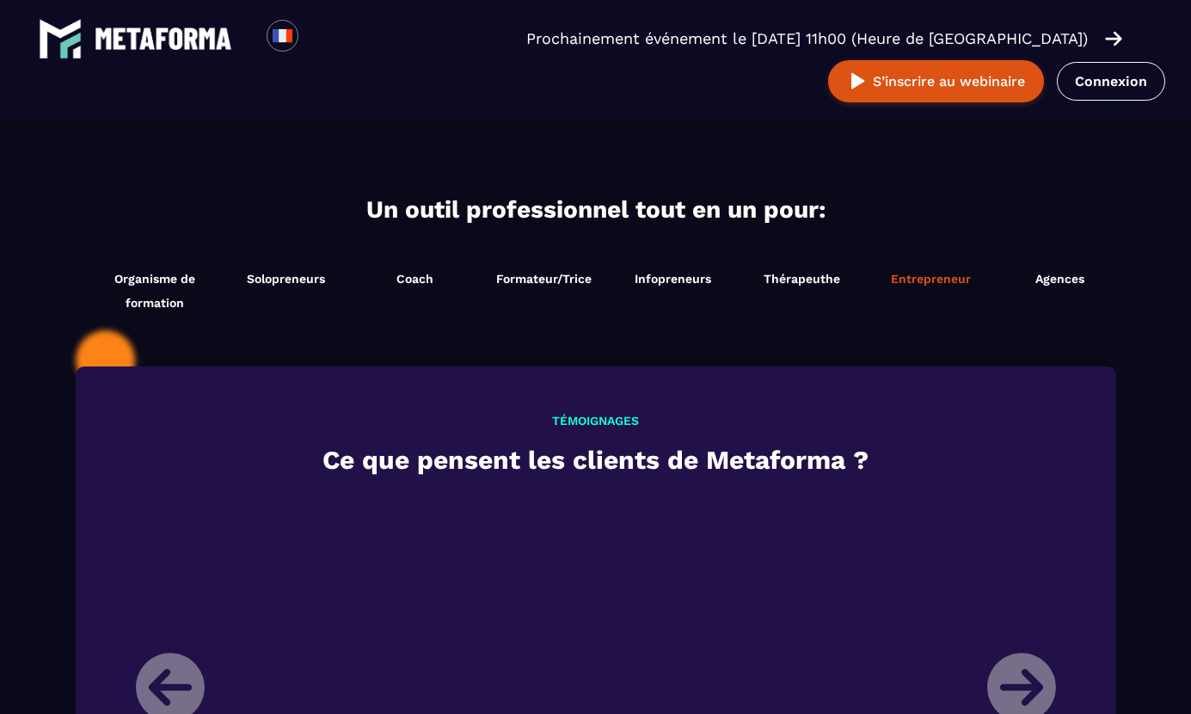
click at [928, 261] on li "Entrepreneur Démarrer maintenant" at bounding box center [931, 290] width 129 height 65
click at [911, 270] on li "Entrepreneur Démarrer maintenant" at bounding box center [931, 290] width 129 height 65
click at [149, 310] on span "Organisme de formation" at bounding box center [155, 291] width 125 height 48
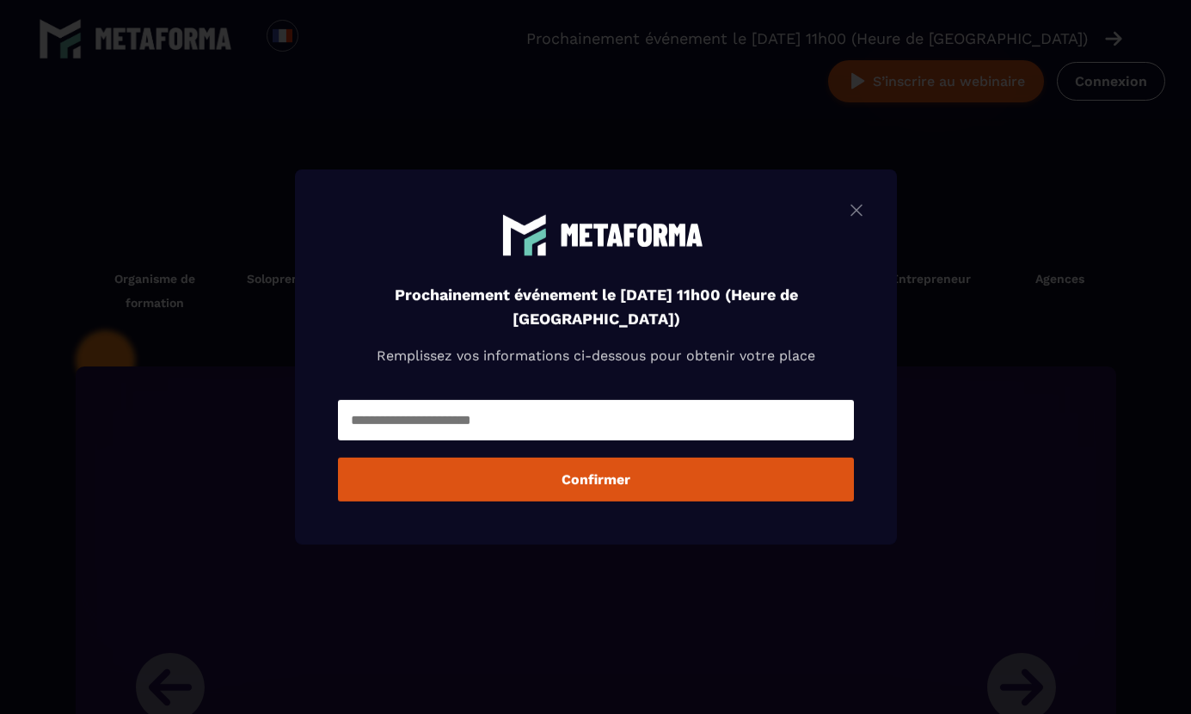
click at [853, 203] on img "Modal window" at bounding box center [857, 211] width 21 height 22
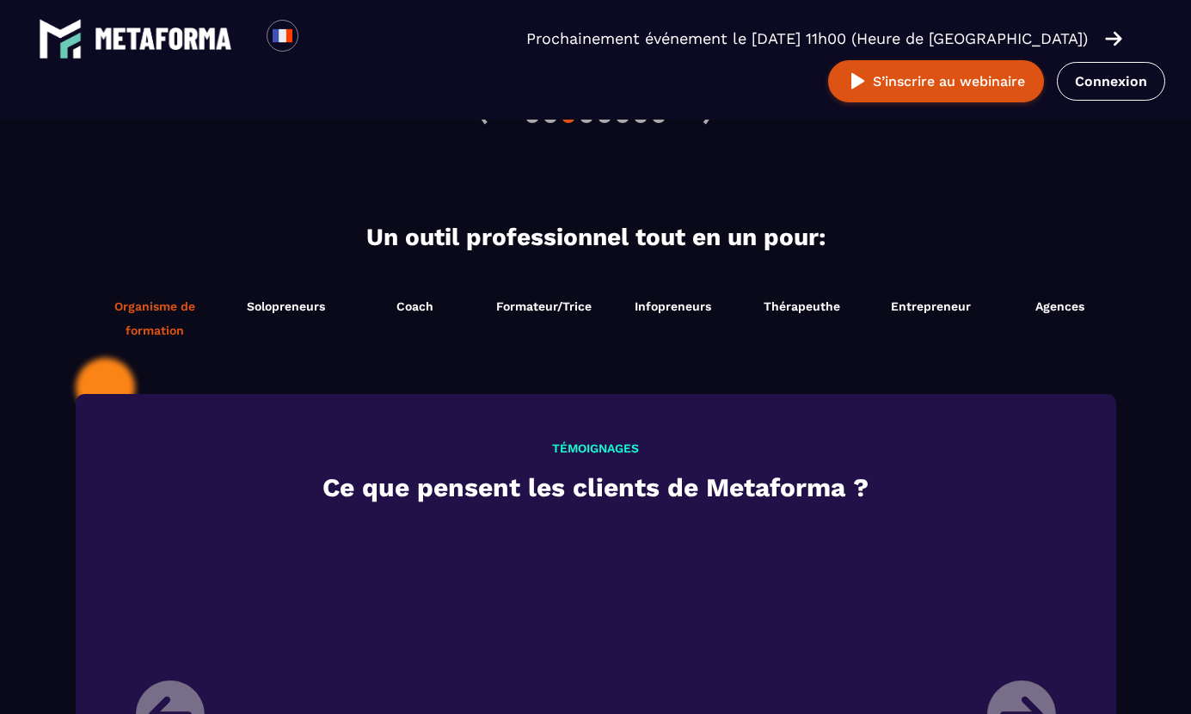
scroll to position [1773, 0]
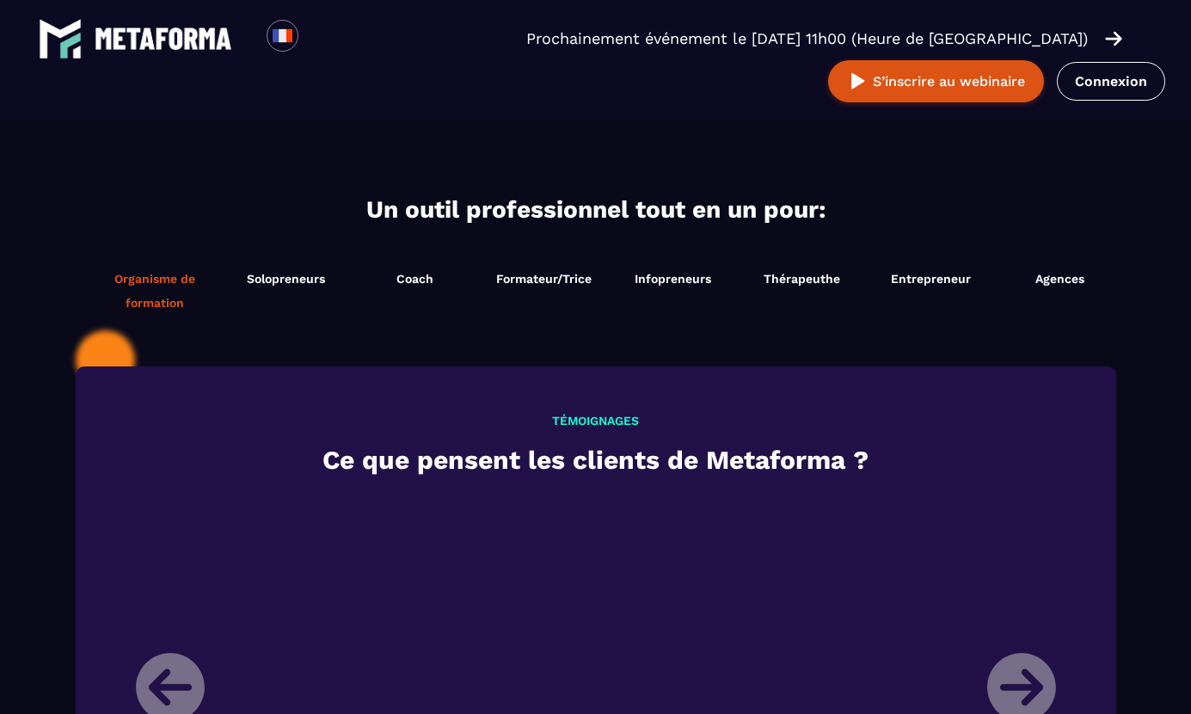
click at [167, 274] on span "Organisme de formation" at bounding box center [155, 291] width 125 height 48
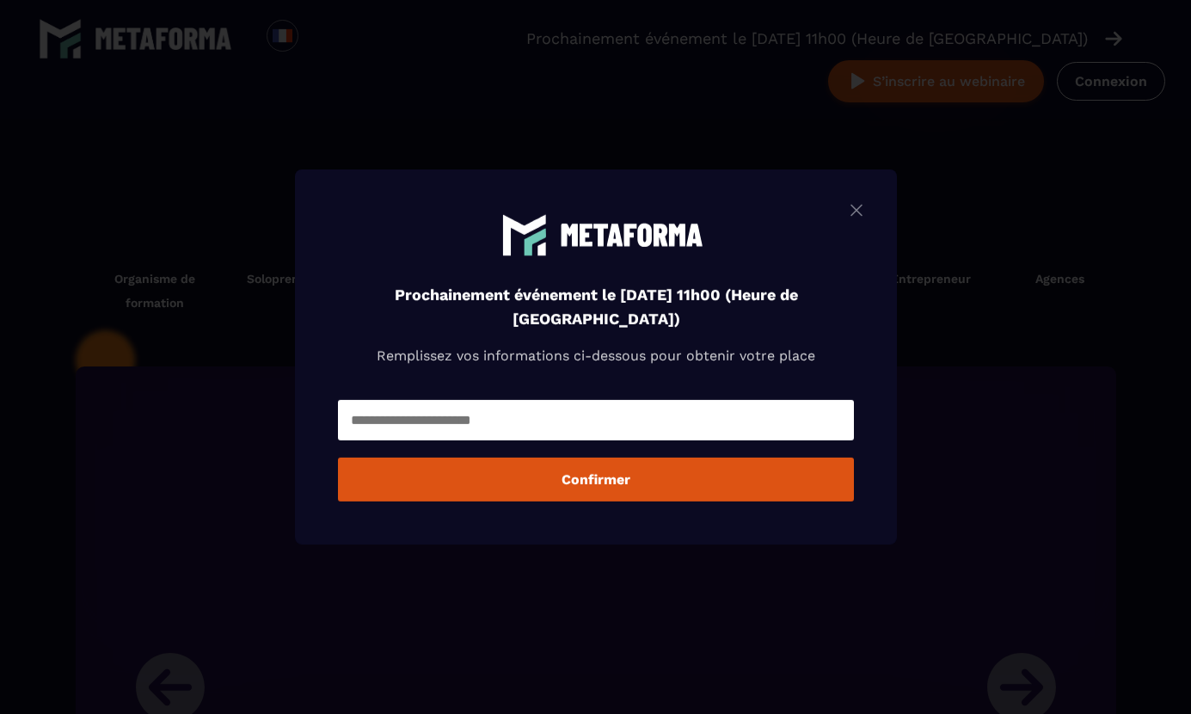
click at [856, 206] on img "Modal window" at bounding box center [857, 211] width 21 height 22
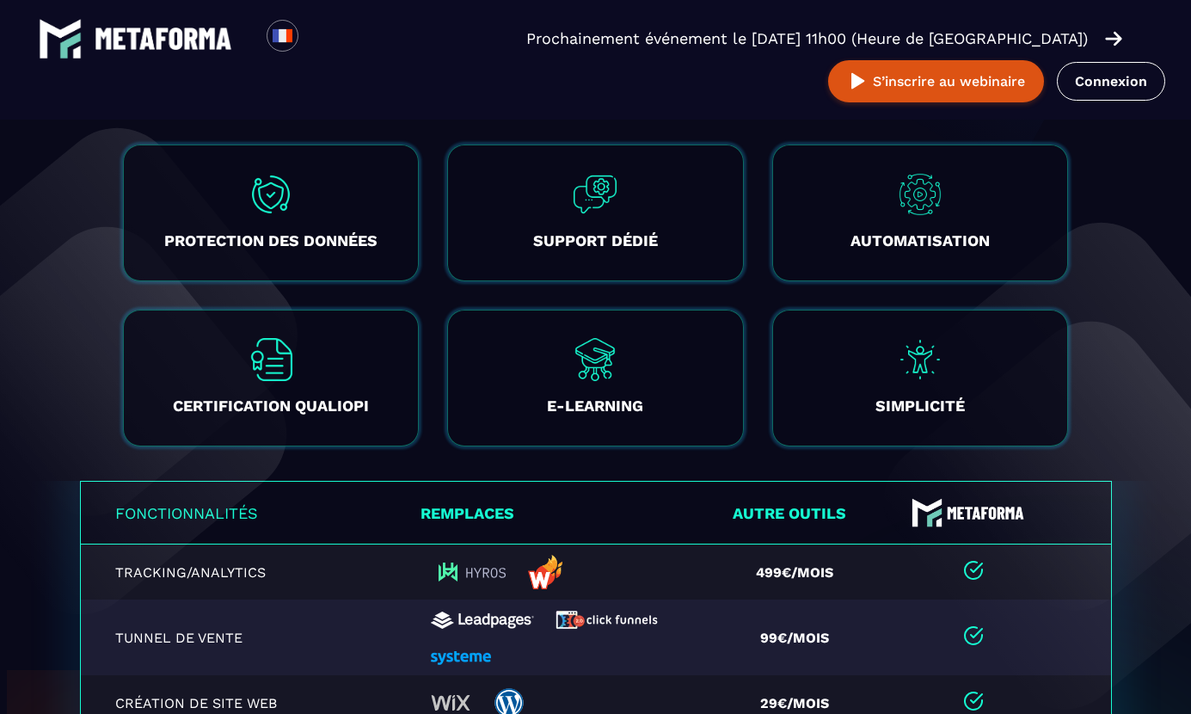
scroll to position [3232, 0]
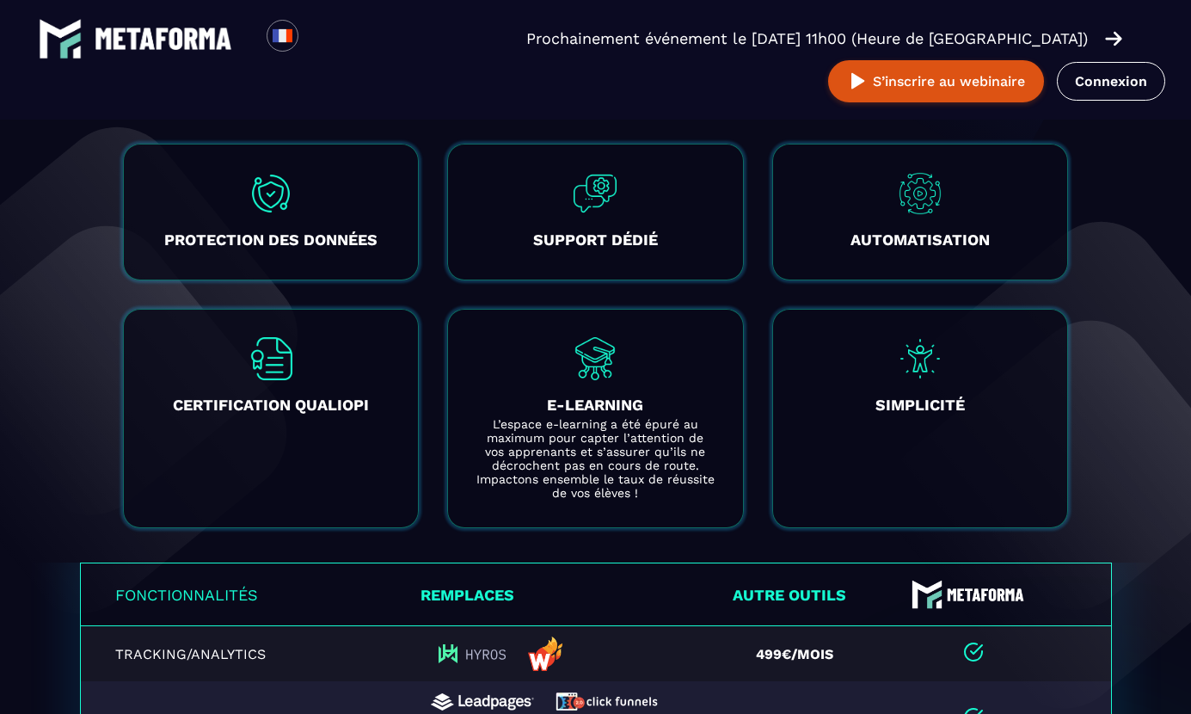
click at [617, 397] on h3 "E-LEARNING" at bounding box center [596, 405] width 240 height 24
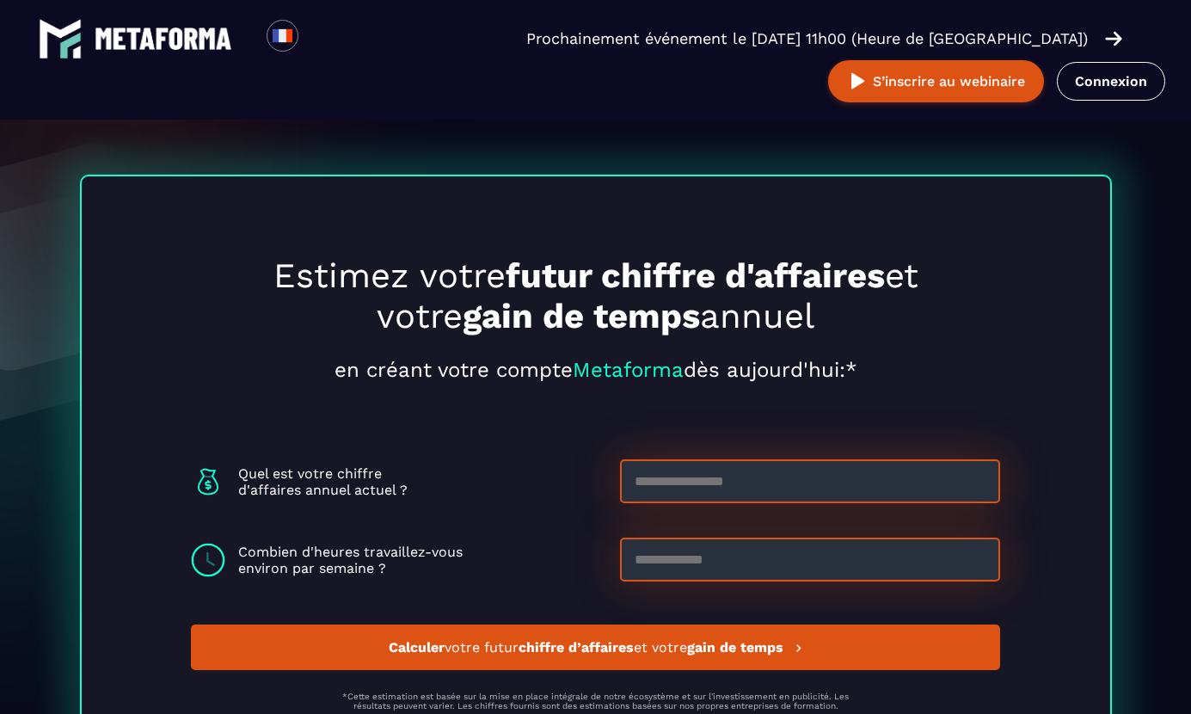
scroll to position [4595, 0]
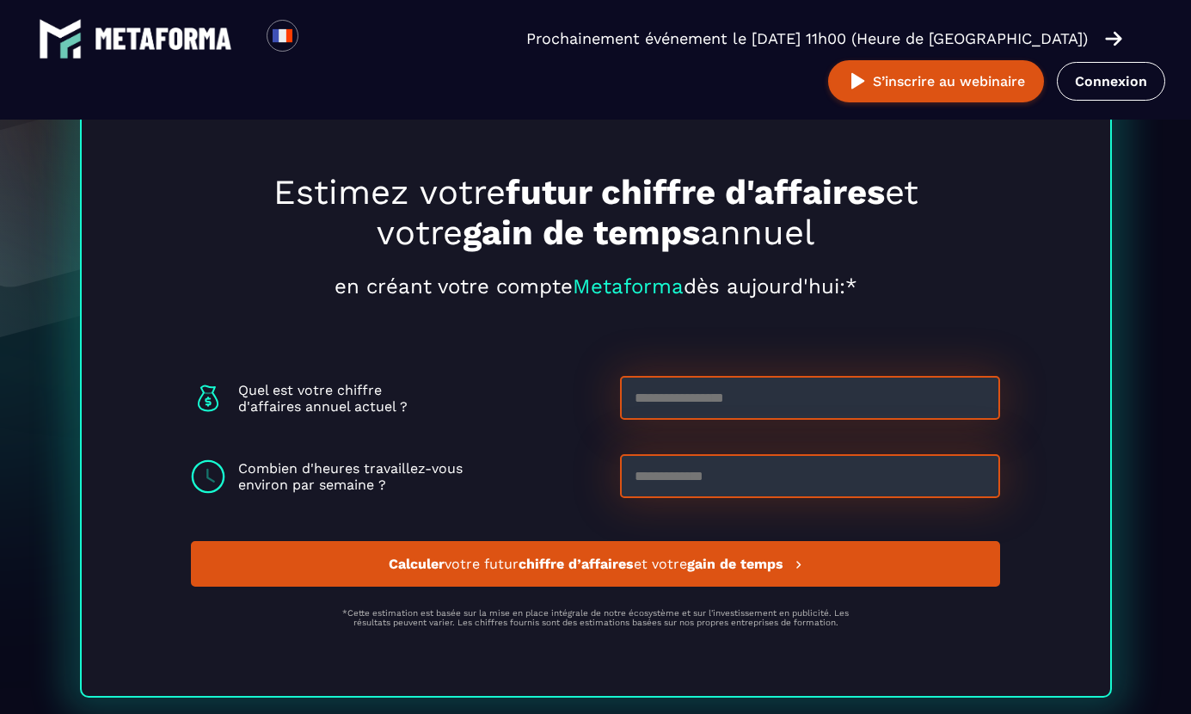
click at [726, 399] on input at bounding box center [810, 398] width 380 height 44
type input "*****"
click at [712, 488] on input at bounding box center [810, 476] width 380 height 44
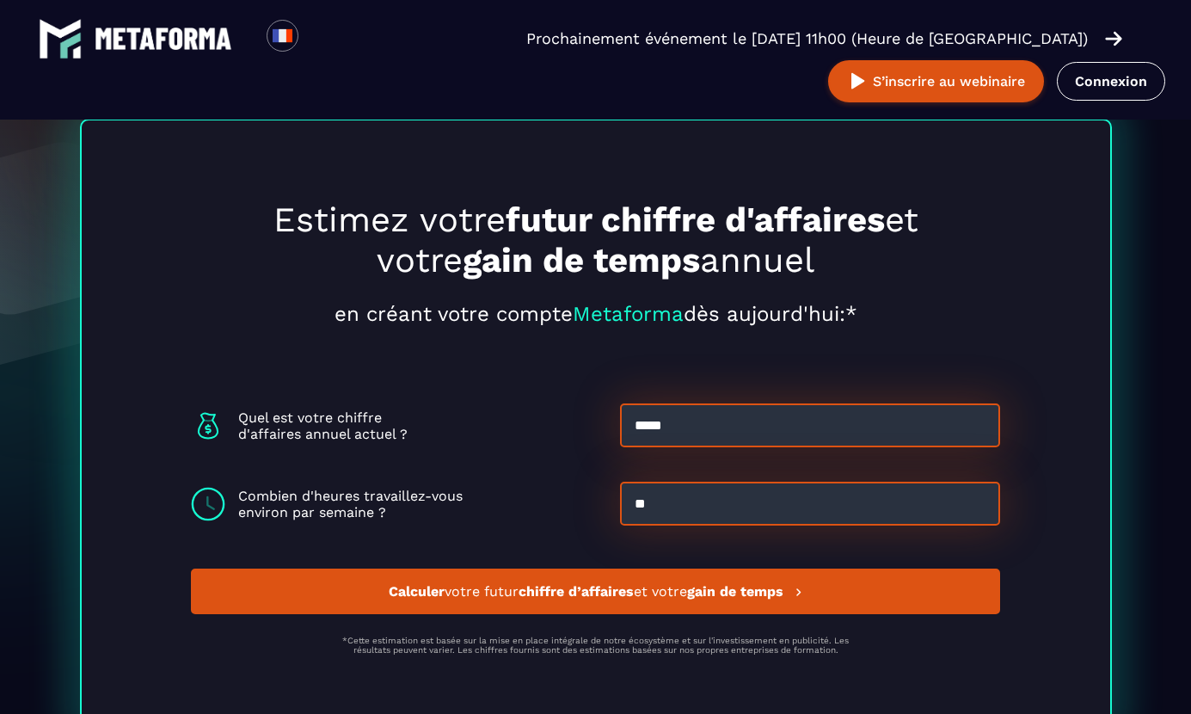
scroll to position [4622, 0]
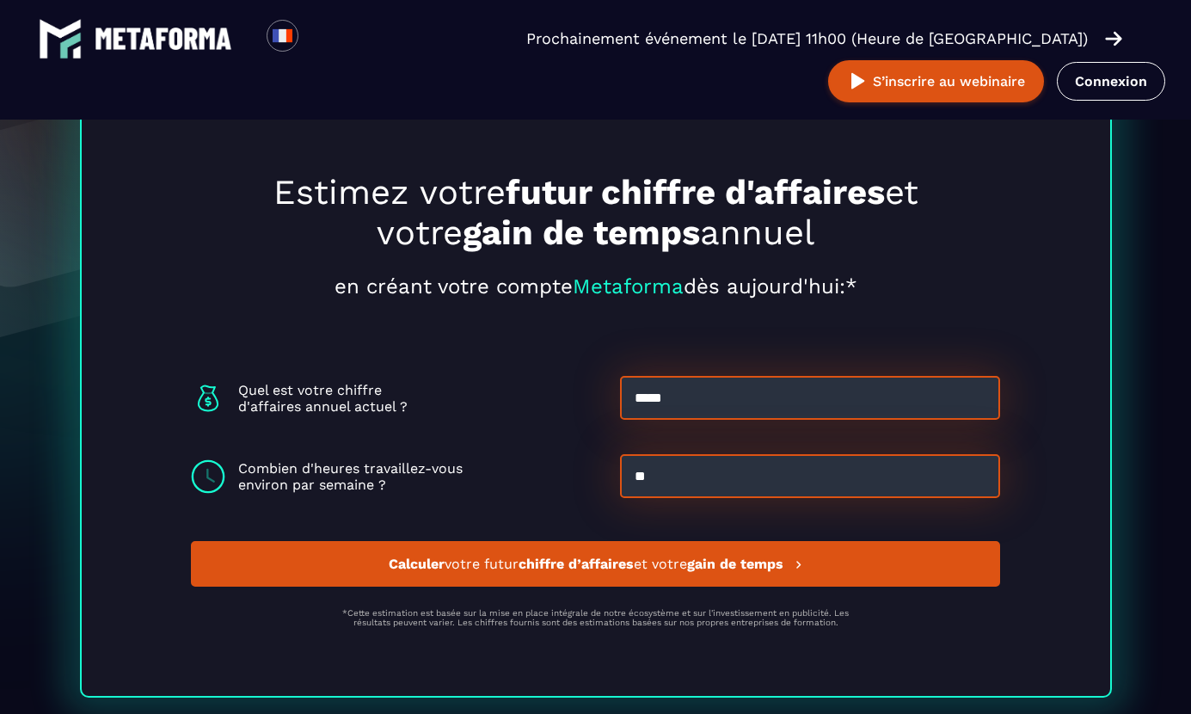
type input "**"
click at [710, 578] on button "Calculer votre futur chiffre d’affaires et votre gain de temps" at bounding box center [596, 564] width 810 height 46
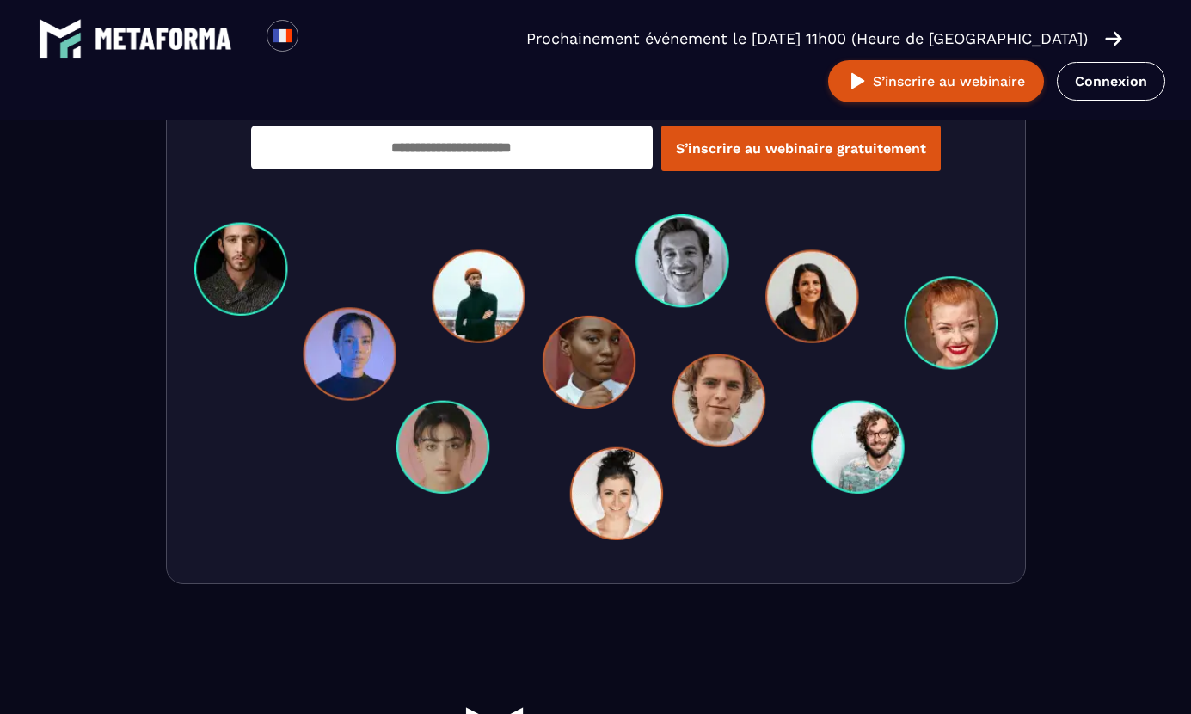
scroll to position [5502, 0]
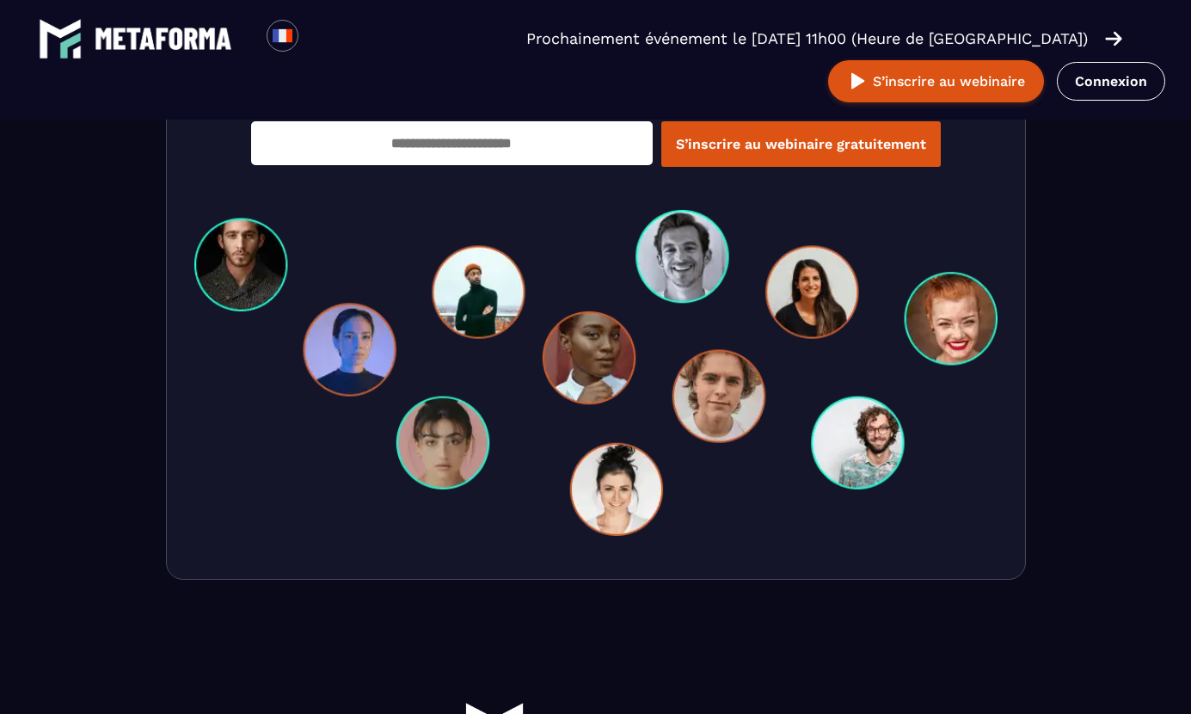
click at [583, 377] on img at bounding box center [595, 373] width 803 height 326
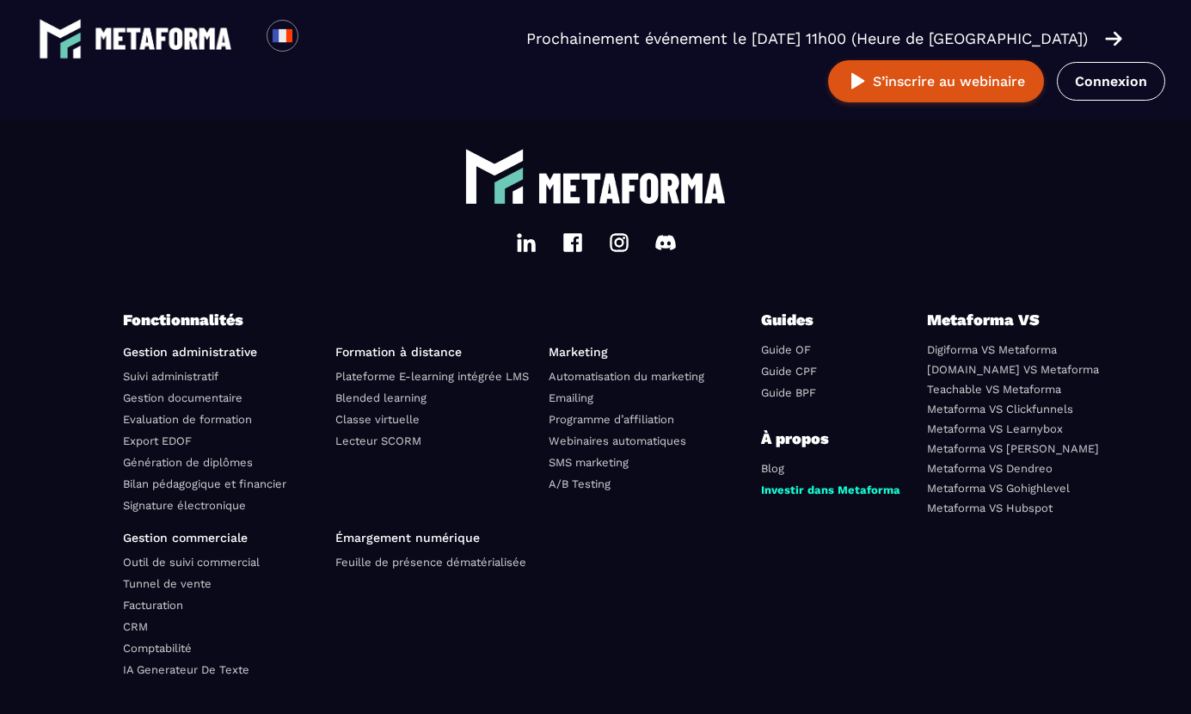
scroll to position [6108, 0]
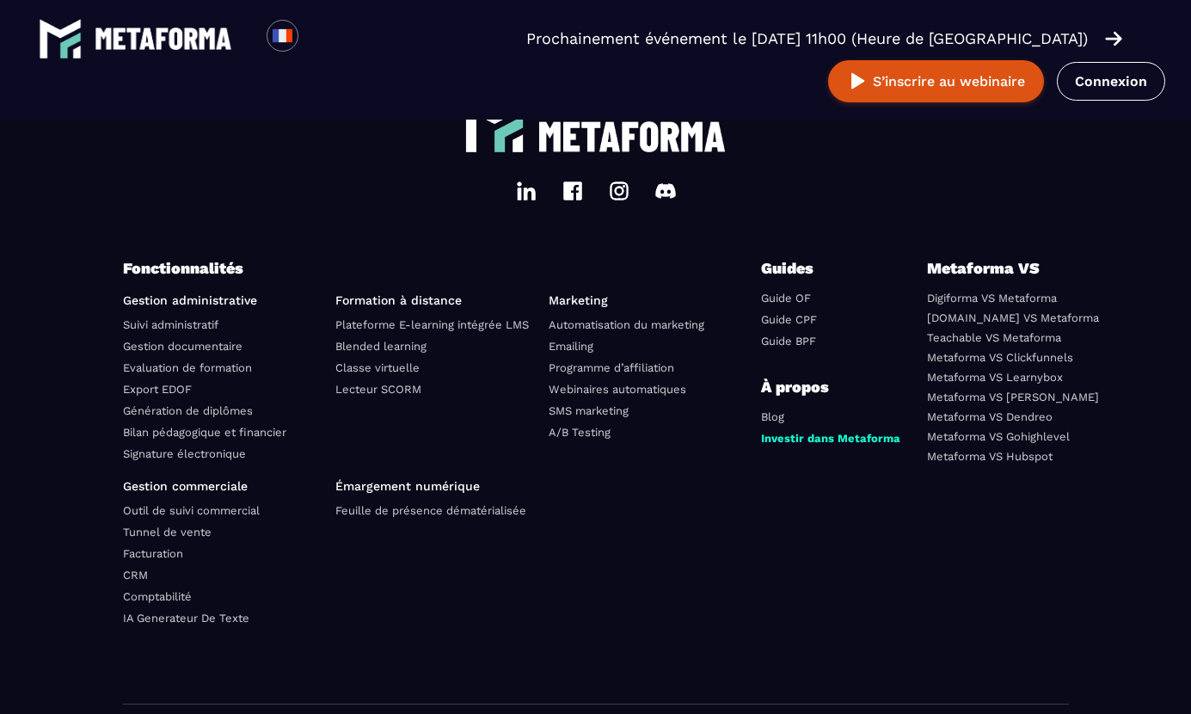
click at [613, 201] on img at bounding box center [619, 191] width 21 height 21
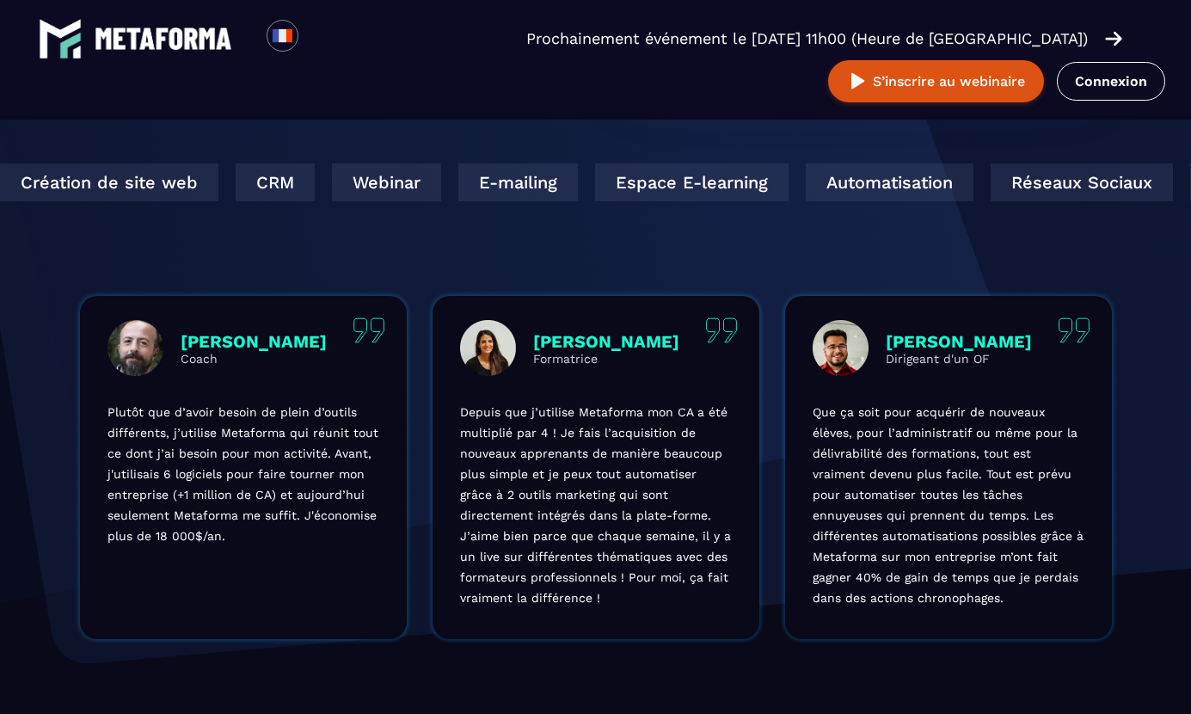
scroll to position [0, 0]
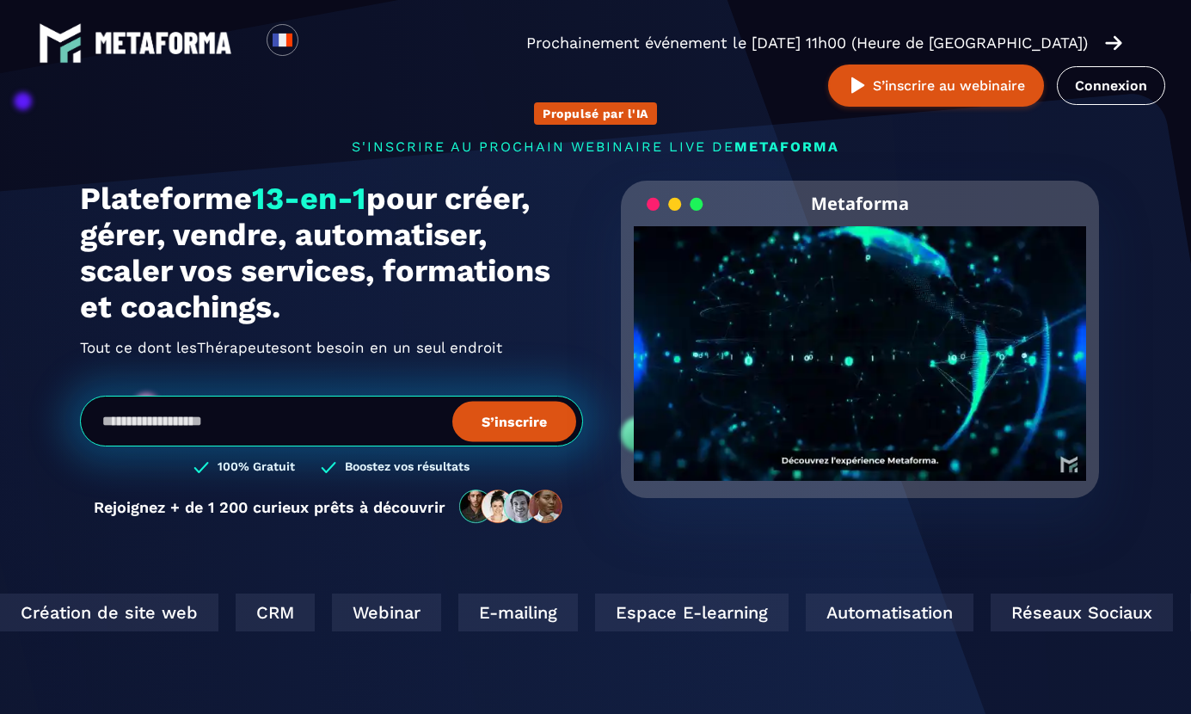
click at [845, 375] on video "Your browser does not support the video tag." at bounding box center [860, 339] width 453 height 226
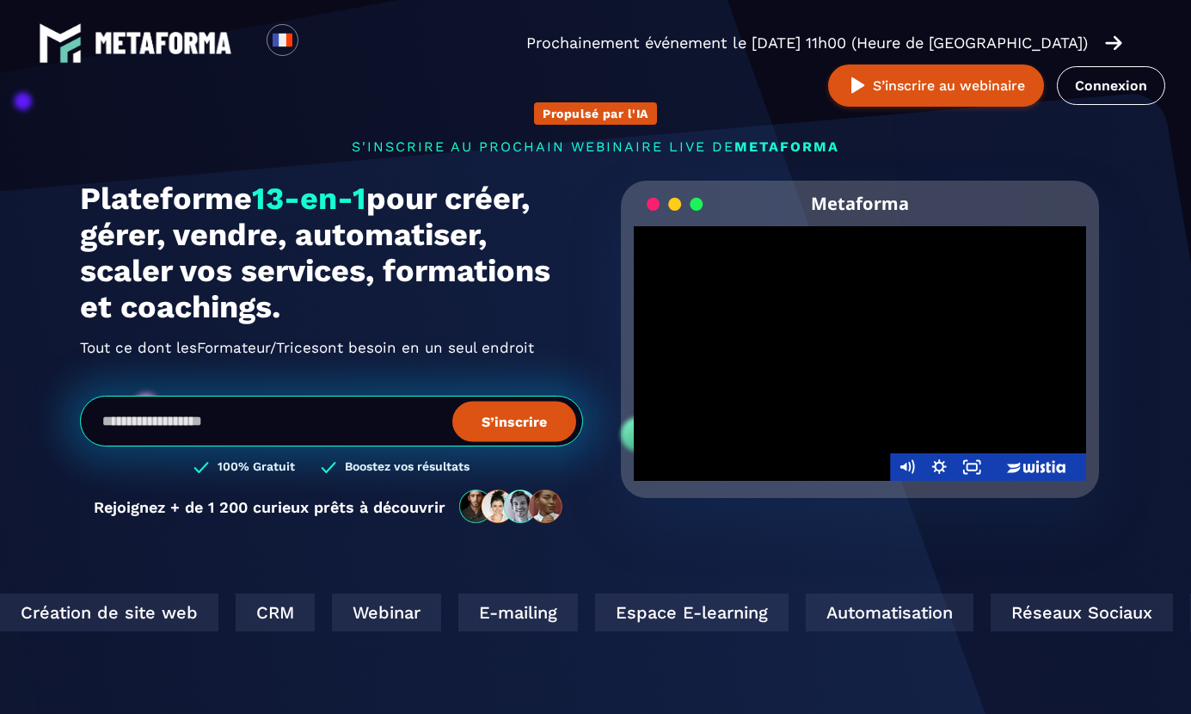
click at [736, 416] on div at bounding box center [860, 353] width 453 height 255
click at [888, 385] on div at bounding box center [860, 353] width 453 height 255
click at [865, 367] on div at bounding box center [860, 353] width 453 height 255
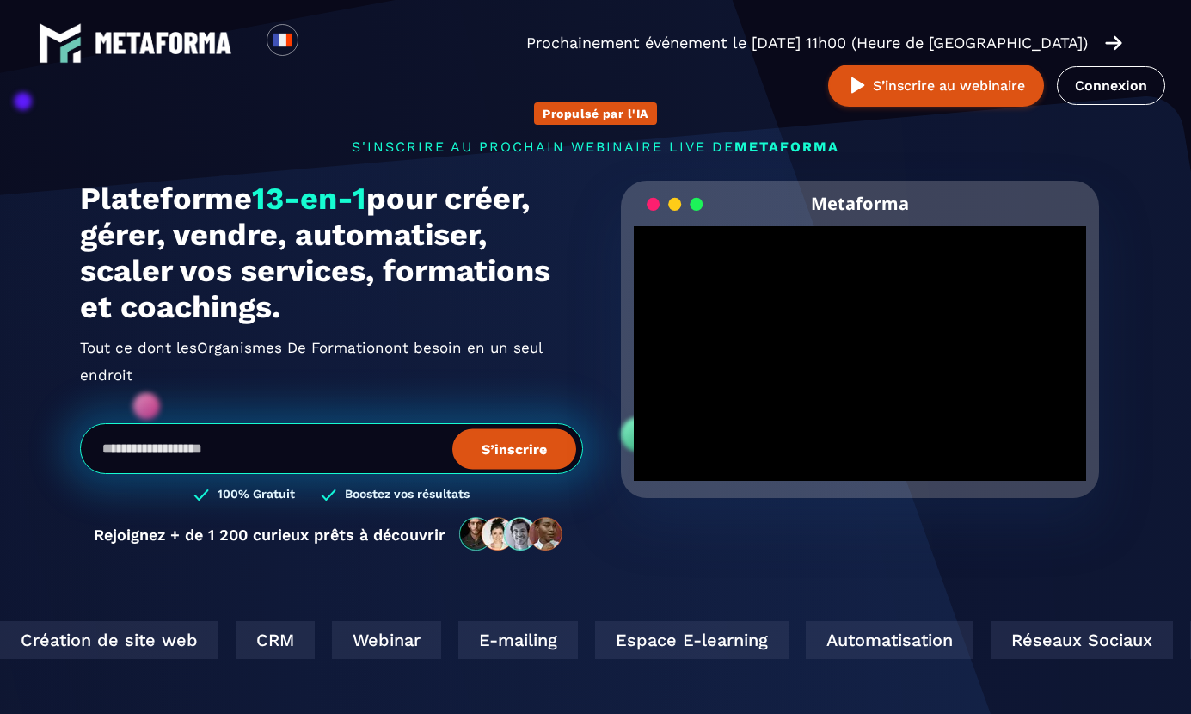
click at [865, 367] on div at bounding box center [860, 353] width 453 height 255
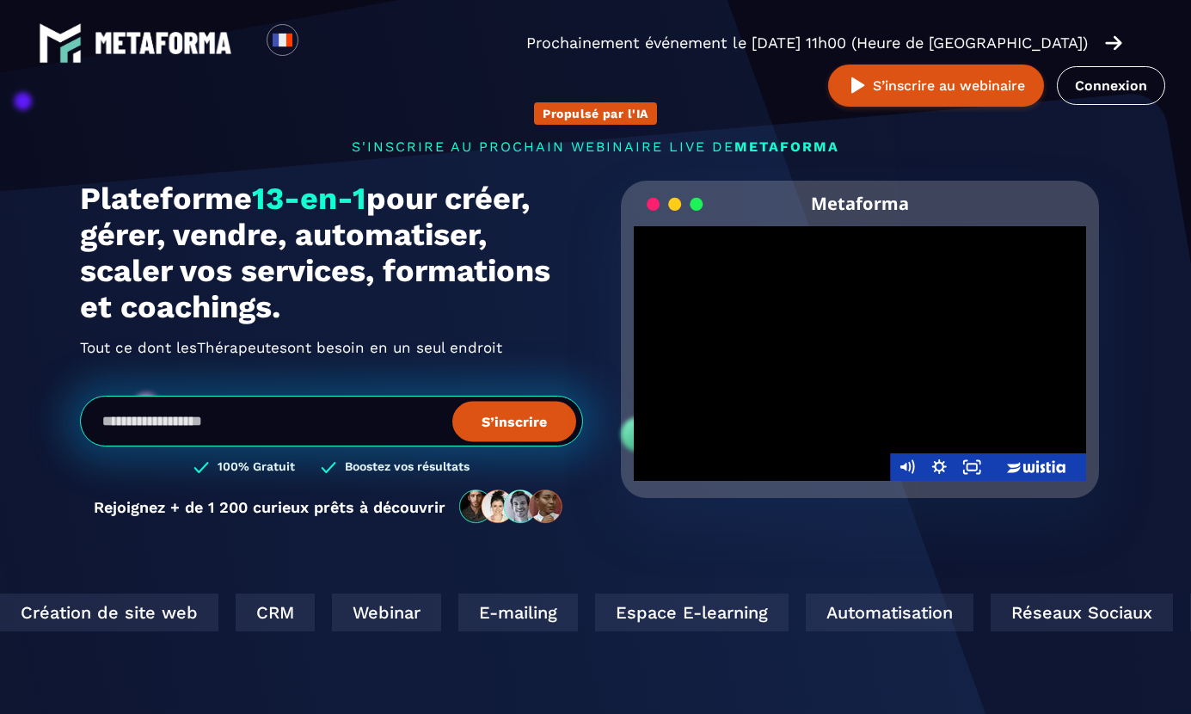
click at [858, 356] on div at bounding box center [860, 353] width 453 height 255
click at [857, 355] on div at bounding box center [860, 353] width 453 height 255
